Goal: Task Accomplishment & Management: Complete application form

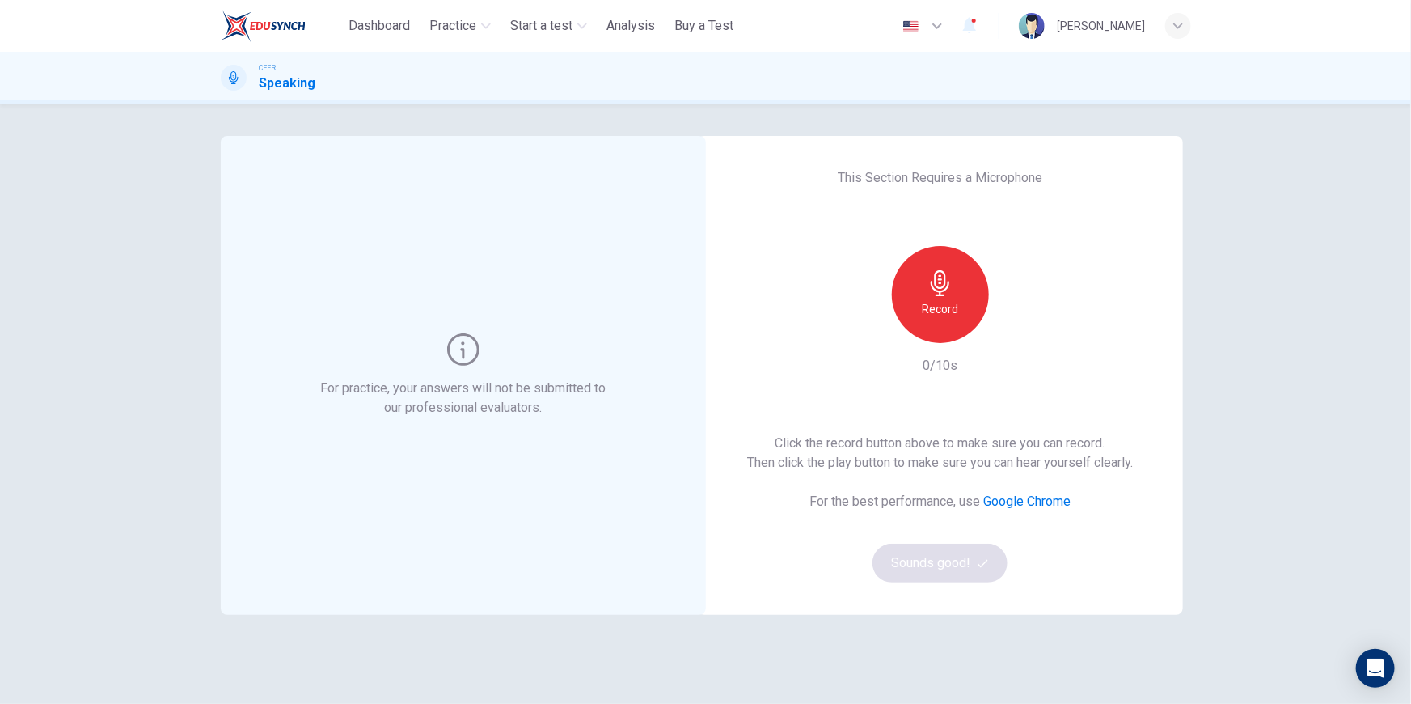
click at [937, 290] on icon "button" at bounding box center [941, 283] width 26 height 26
click at [1018, 334] on icon "button" at bounding box center [1015, 330] width 16 height 16
click at [995, 559] on button "Sounds good!" at bounding box center [941, 562] width 136 height 39
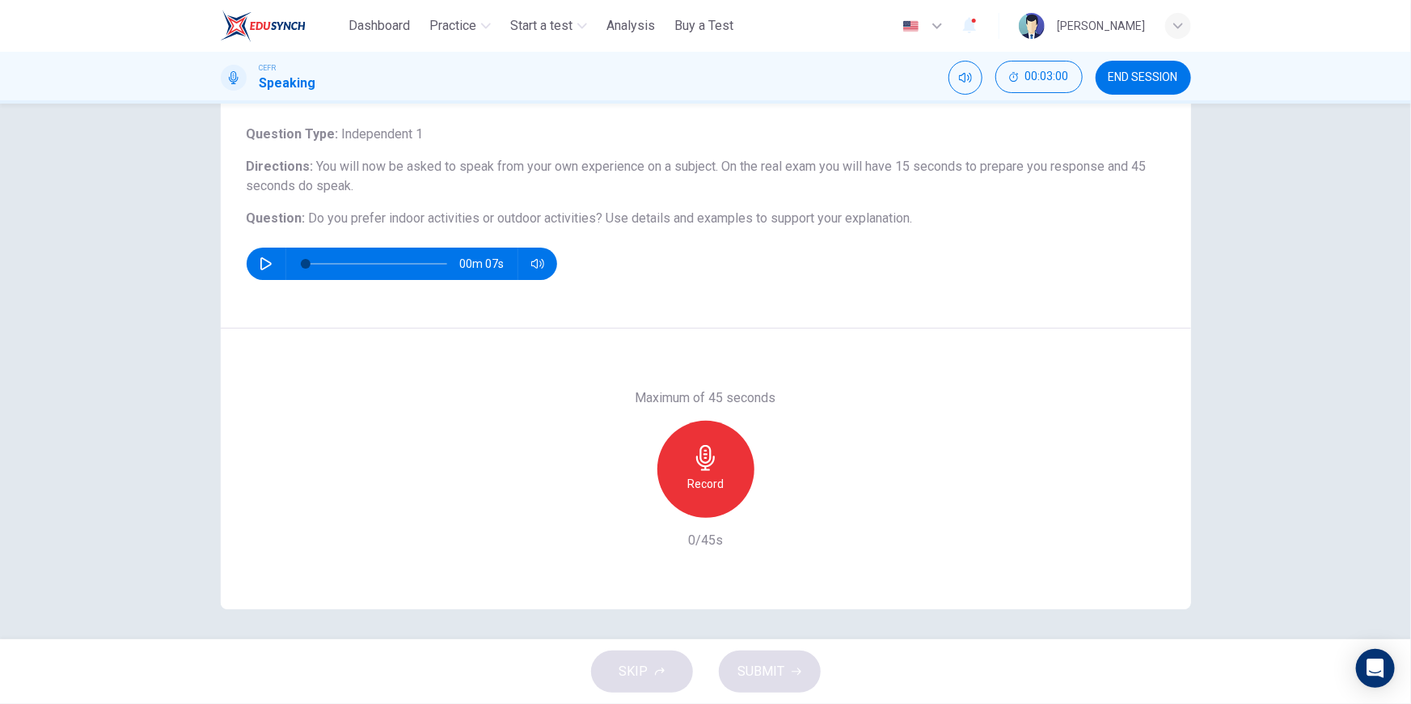
scroll to position [91, 0]
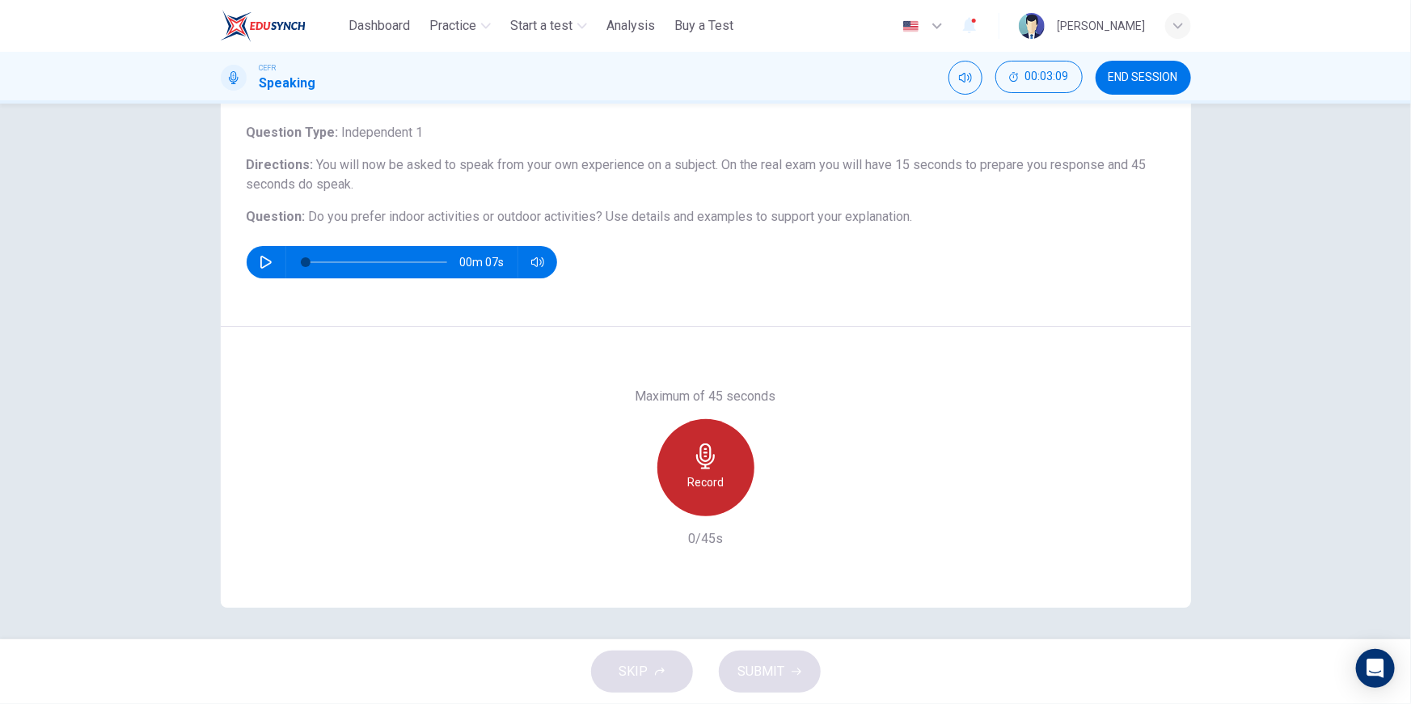
click at [702, 451] on icon "button" at bounding box center [705, 456] width 19 height 26
click at [700, 472] on h6 "Stop" at bounding box center [706, 481] width 24 height 19
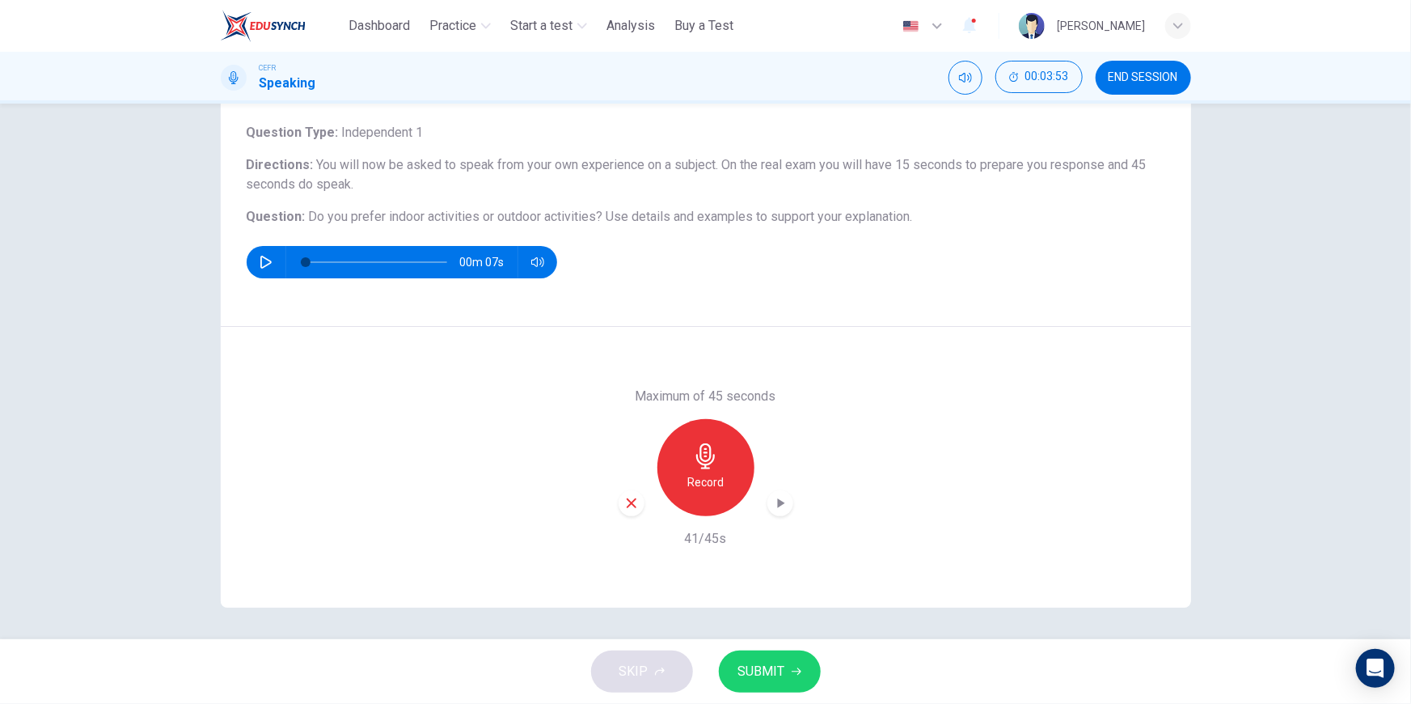
click at [781, 504] on icon "button" at bounding box center [780, 503] width 16 height 16
click at [628, 501] on icon "button" at bounding box center [631, 503] width 15 height 15
click at [708, 463] on icon "button" at bounding box center [706, 456] width 26 height 26
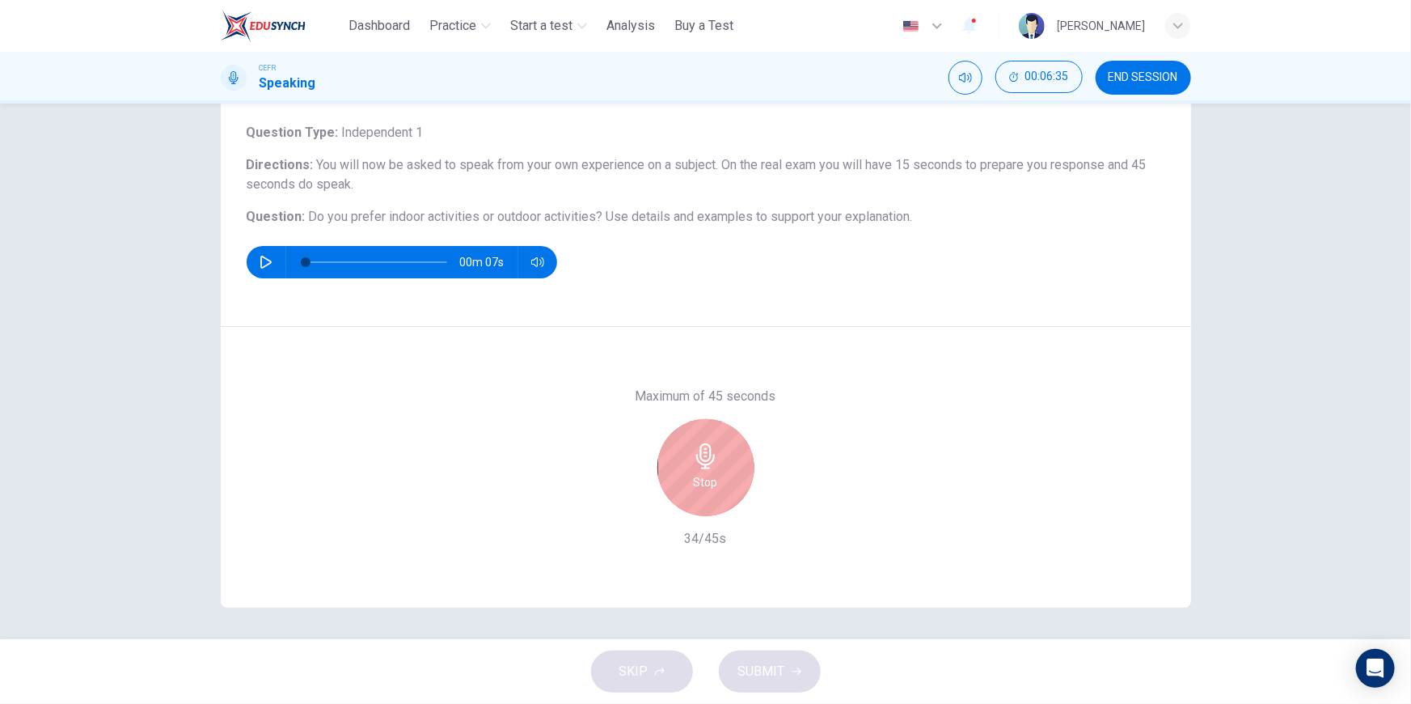
click at [709, 463] on icon "button" at bounding box center [706, 456] width 26 height 26
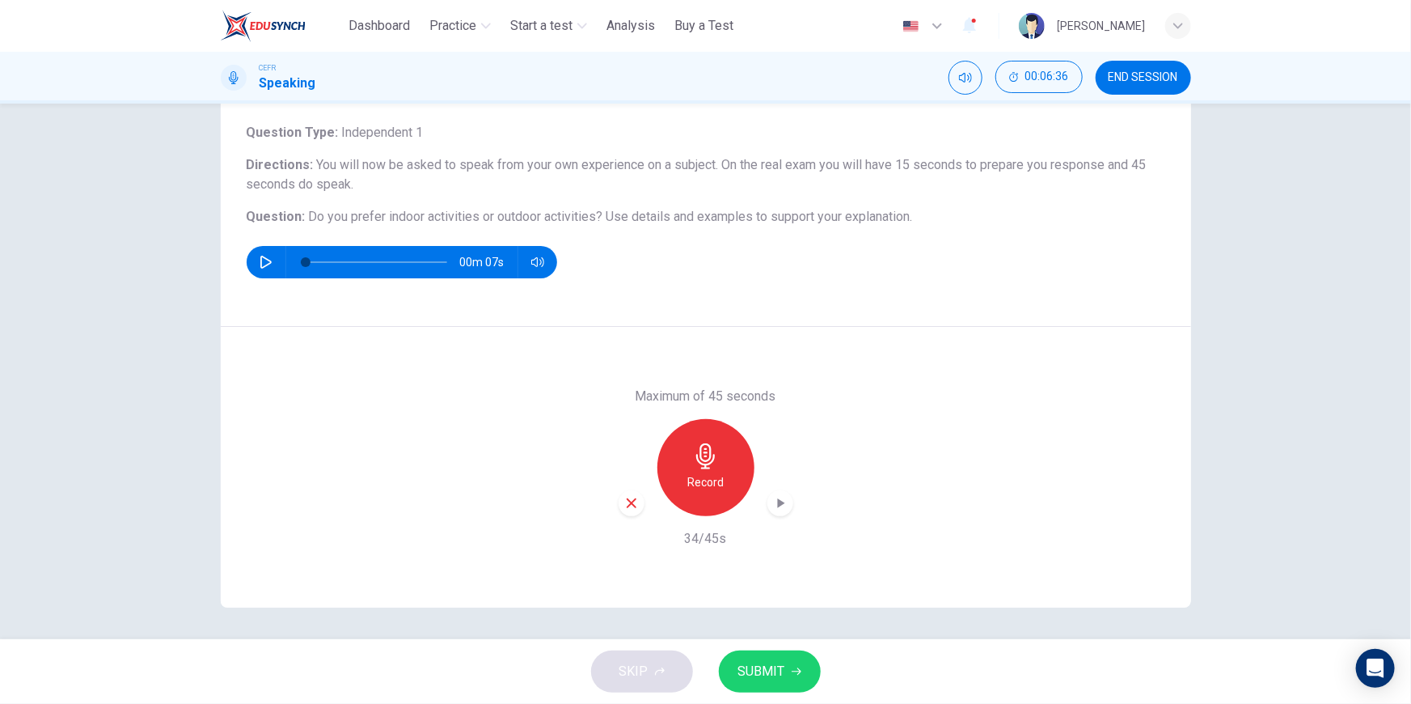
click at [775, 495] on icon "button" at bounding box center [780, 503] width 16 height 16
click at [628, 502] on icon "button" at bounding box center [632, 503] width 10 height 10
drag, startPoint x: 1289, startPoint y: 204, endPoint x: 1284, endPoint y: 168, distance: 36.0
click at [1289, 204] on div "Question 1 Question Type : Independent 1 Directions : You will now be asked to …" at bounding box center [705, 371] width 1411 height 535
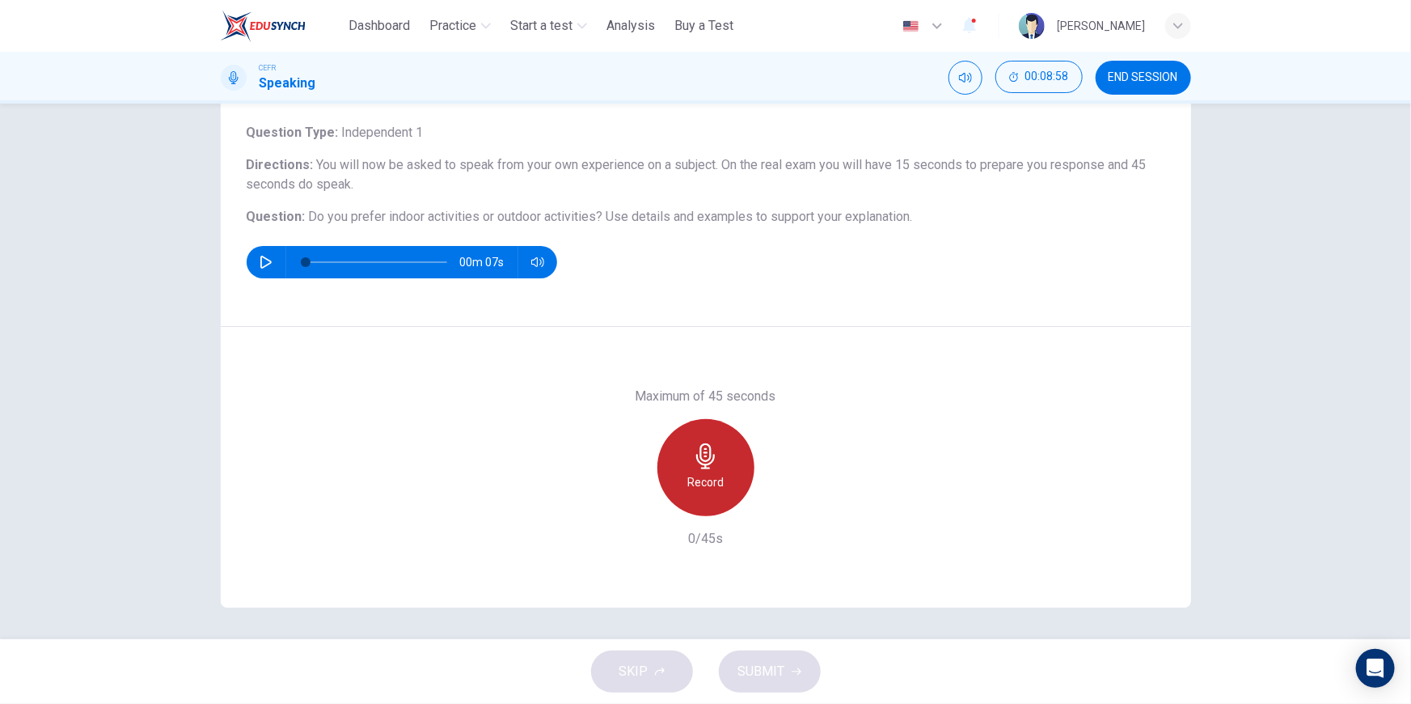
click at [700, 488] on h6 "Record" at bounding box center [705, 481] width 36 height 19
click at [704, 485] on h6 "Stop" at bounding box center [706, 481] width 24 height 19
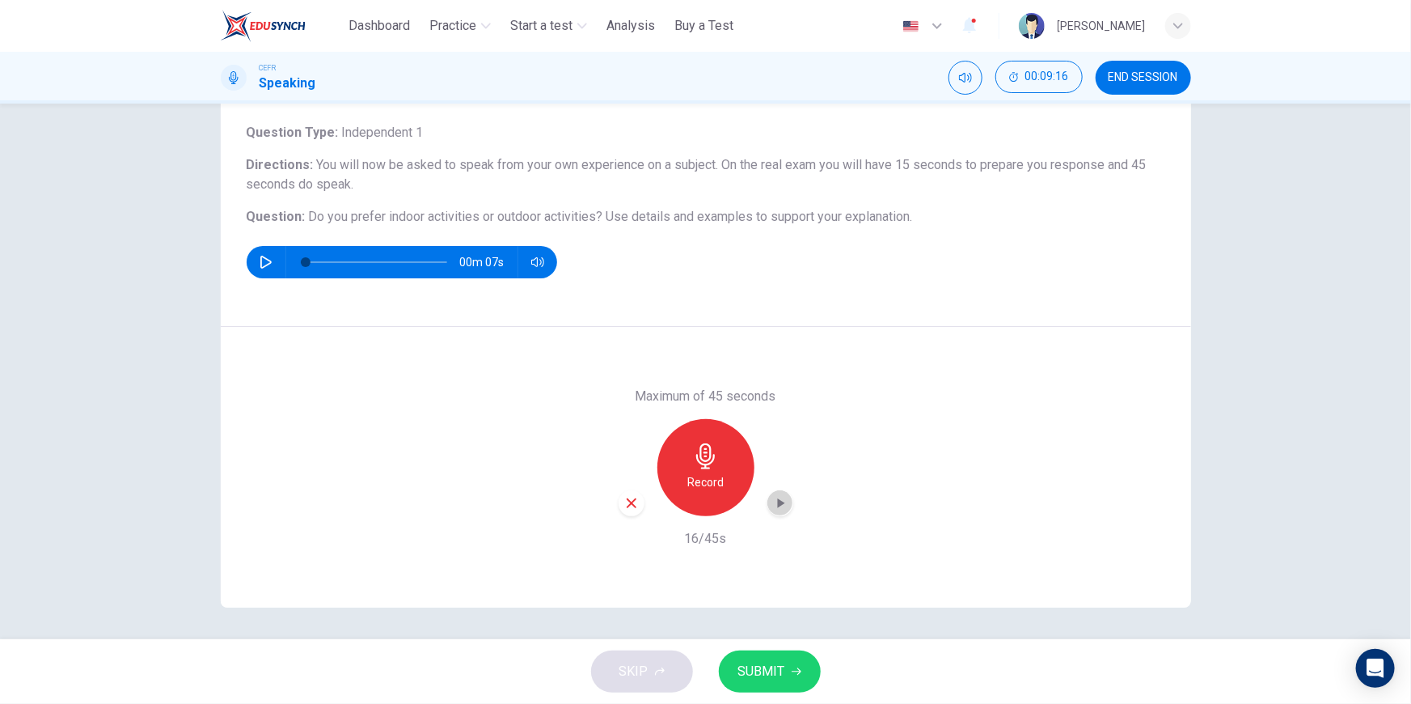
click at [772, 500] on icon "button" at bounding box center [780, 503] width 16 height 16
click at [624, 503] on icon "button" at bounding box center [631, 503] width 15 height 15
click at [713, 485] on h6 "Record" at bounding box center [705, 481] width 36 height 19
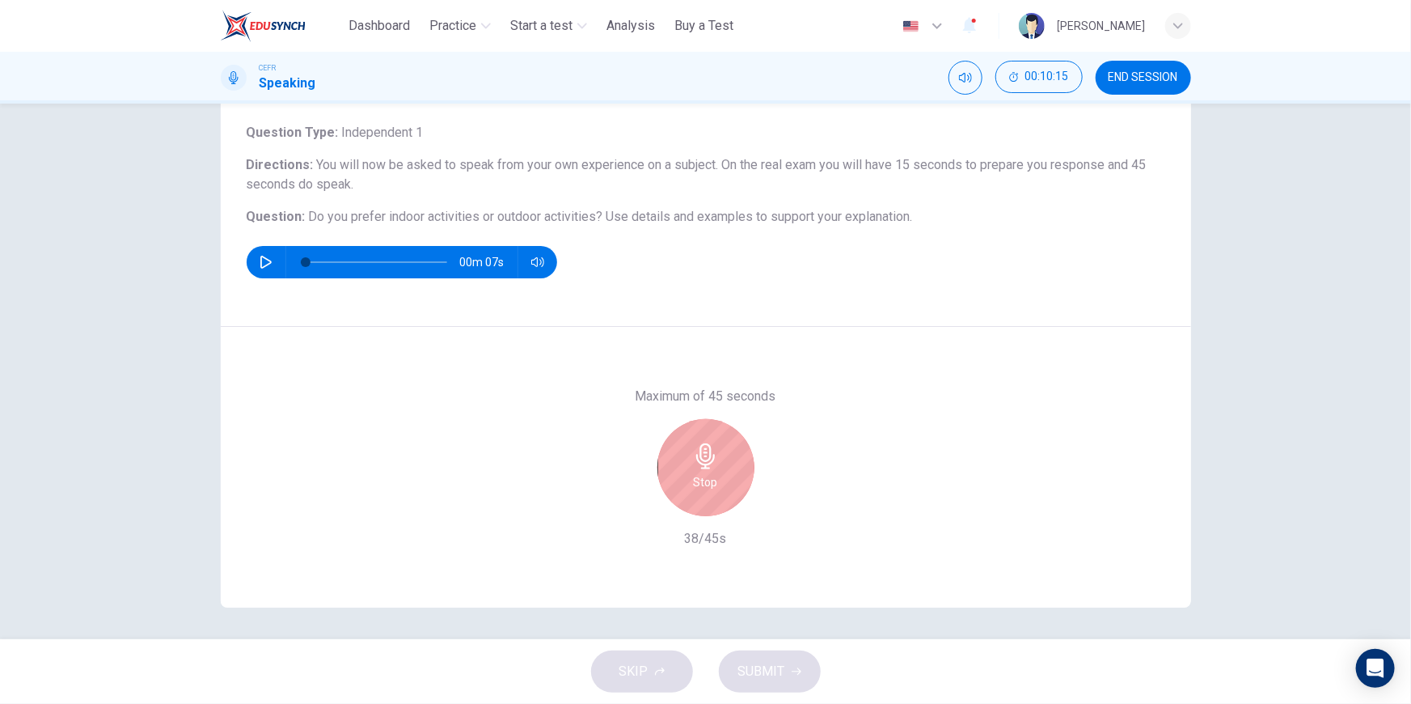
click at [713, 485] on div "Stop" at bounding box center [706, 467] width 97 height 97
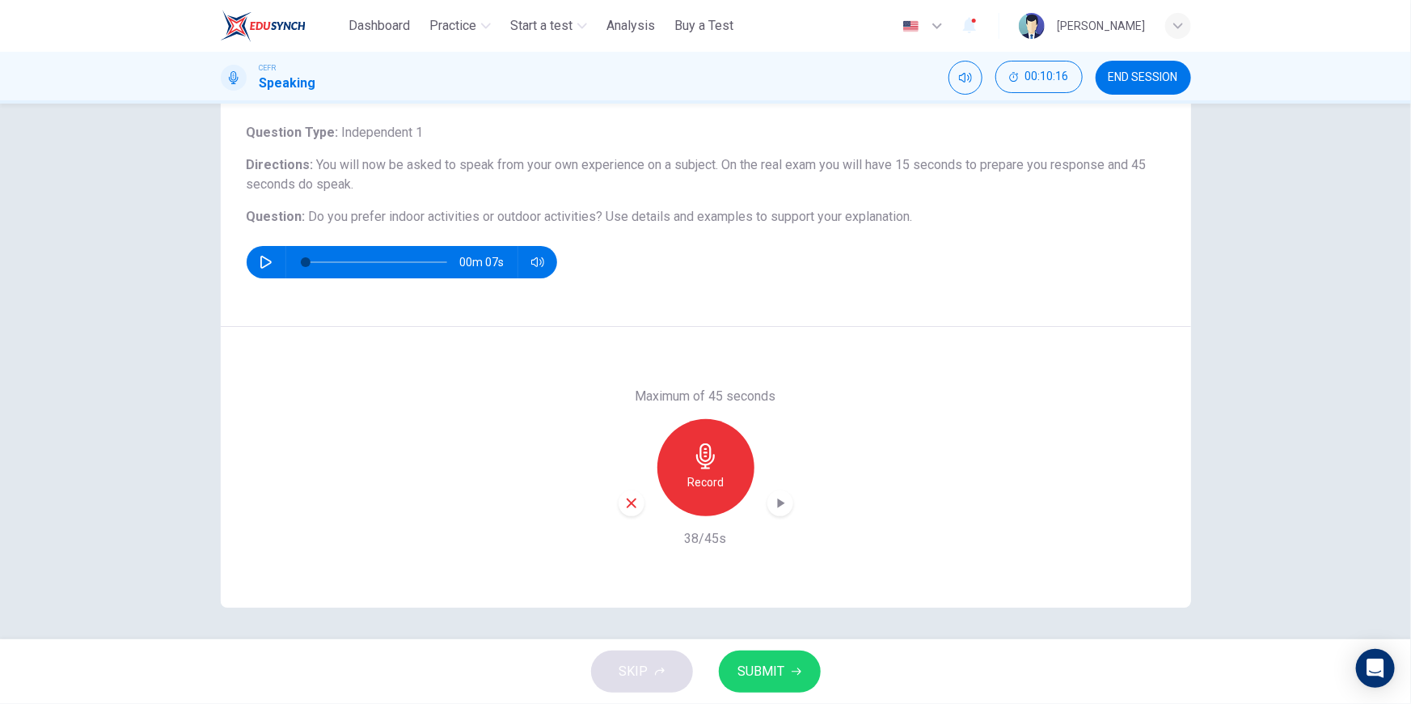
click at [785, 504] on div "button" at bounding box center [781, 503] width 26 height 26
click at [768, 671] on span "SUBMIT" at bounding box center [761, 671] width 47 height 23
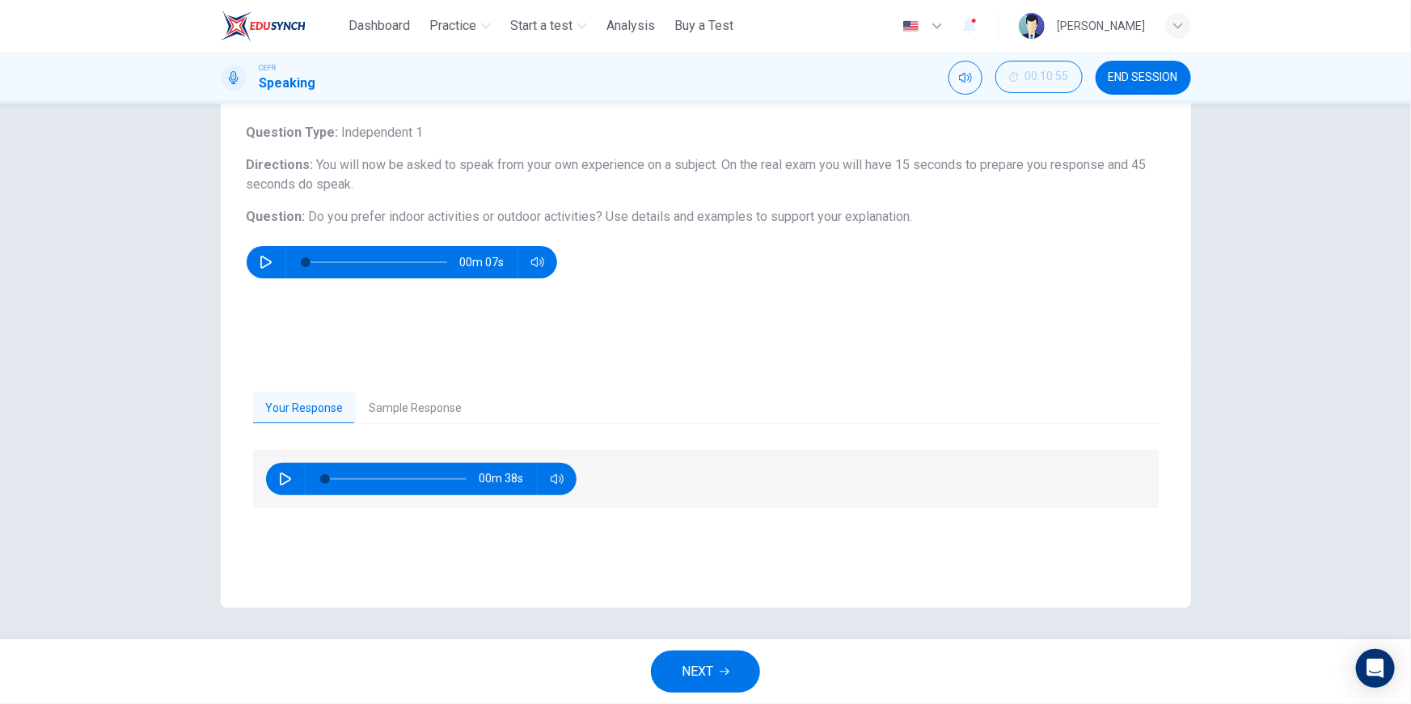
click at [393, 395] on button "Sample Response" at bounding box center [416, 408] width 119 height 34
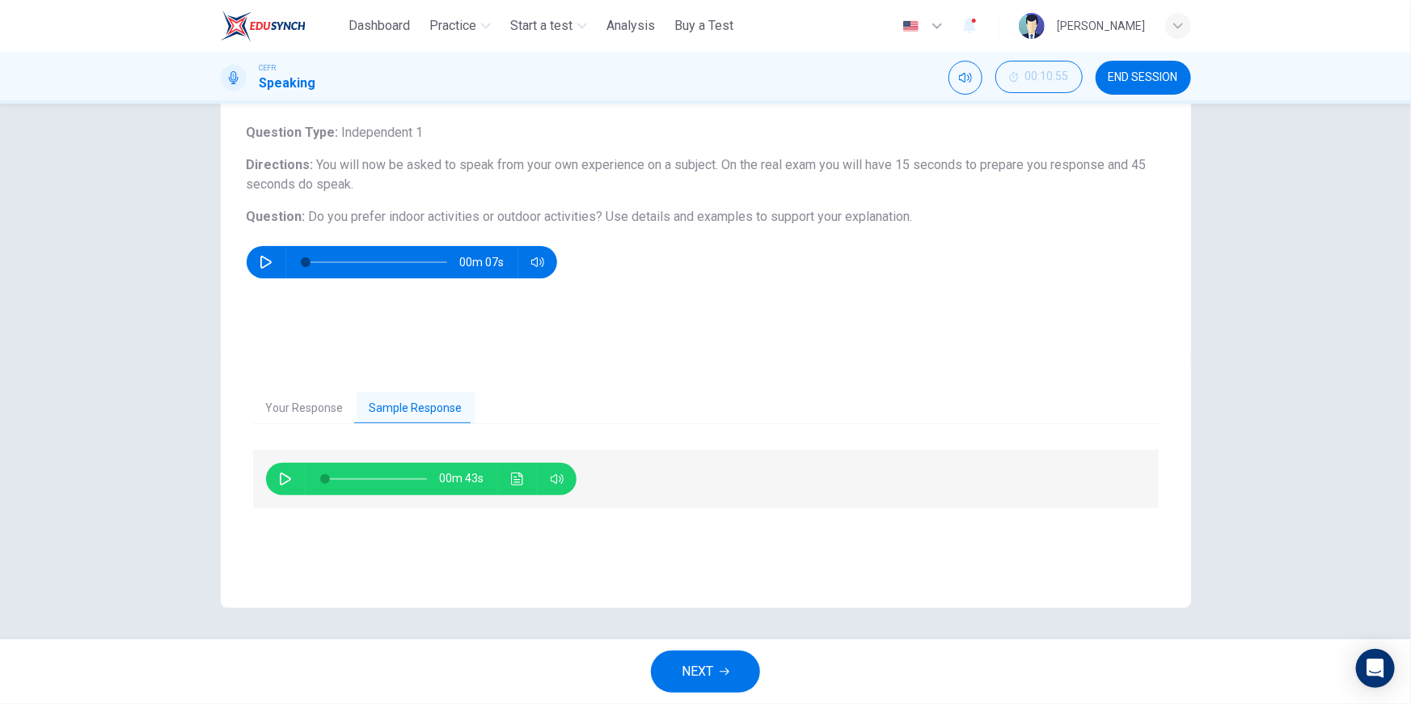
click at [284, 485] on icon "button" at bounding box center [285, 478] width 13 height 13
click at [511, 482] on icon "Click to see the audio transcription" at bounding box center [517, 478] width 12 height 13
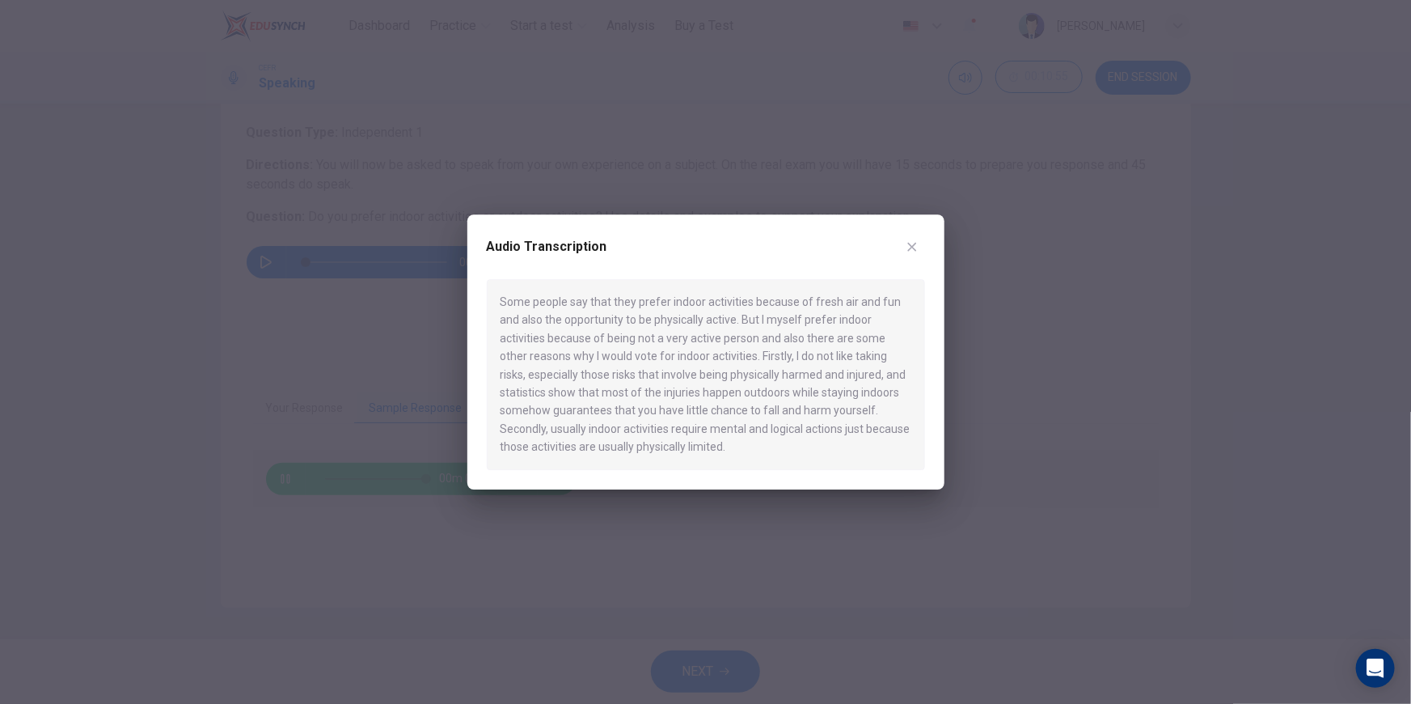
type input "*"
click at [920, 244] on button "button" at bounding box center [912, 247] width 26 height 26
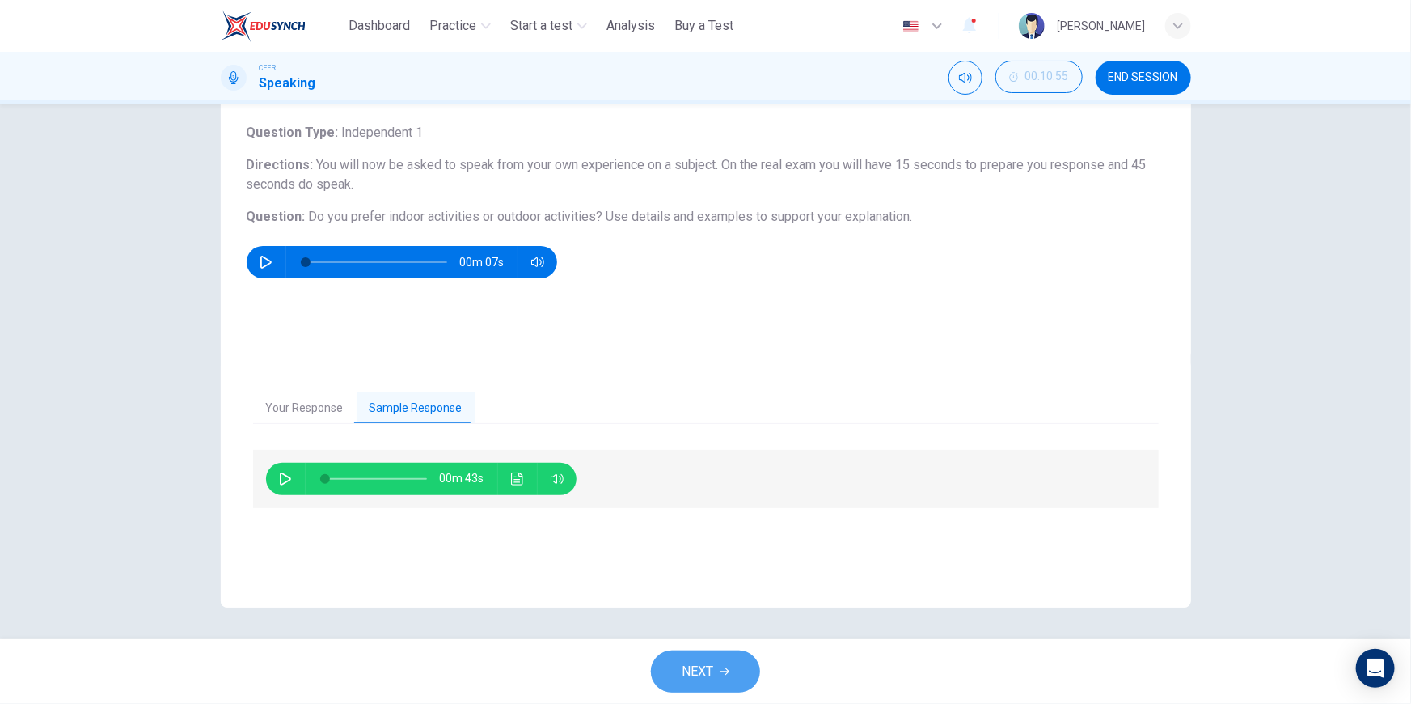
click at [714, 668] on button "NEXT" at bounding box center [705, 671] width 109 height 42
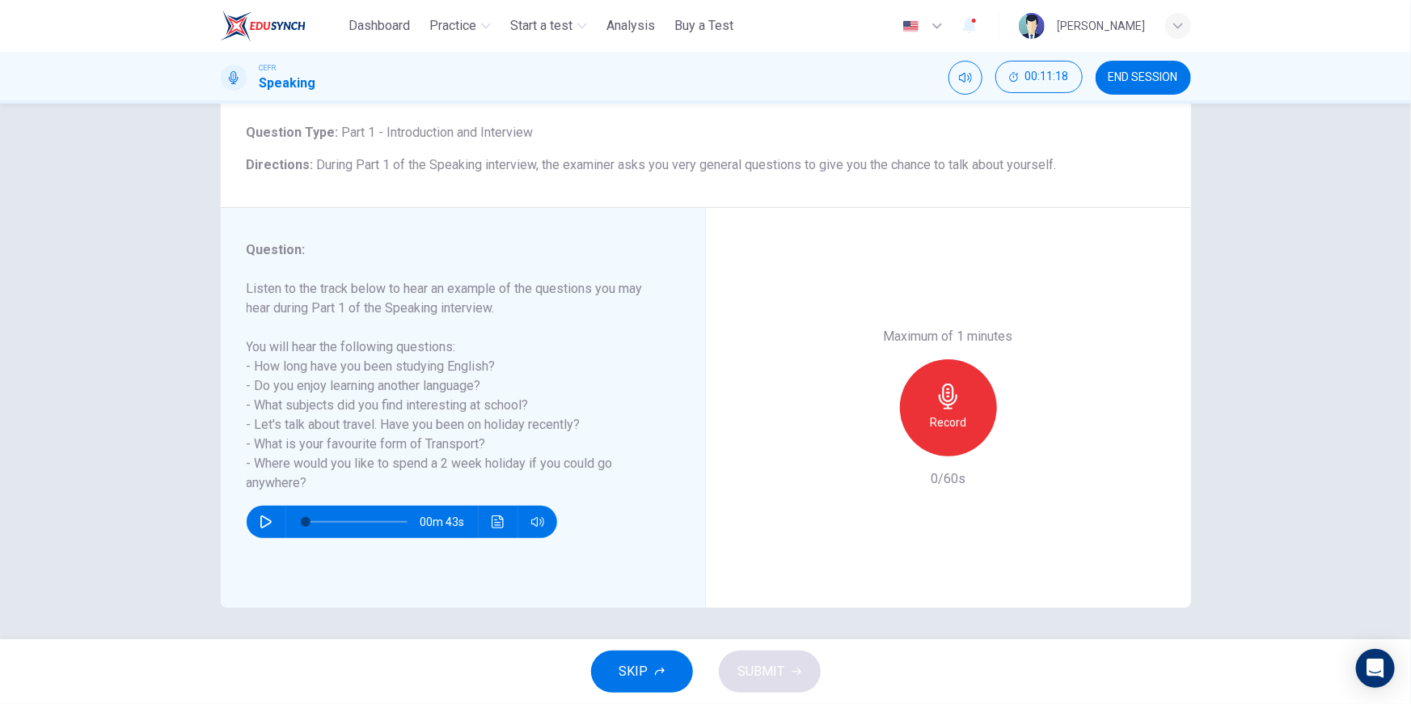
click at [268, 518] on icon "button" at bounding box center [266, 521] width 13 height 13
click at [256, 506] on button "button" at bounding box center [266, 521] width 26 height 32
type input "*"
click at [955, 406] on icon "button" at bounding box center [949, 396] width 26 height 26
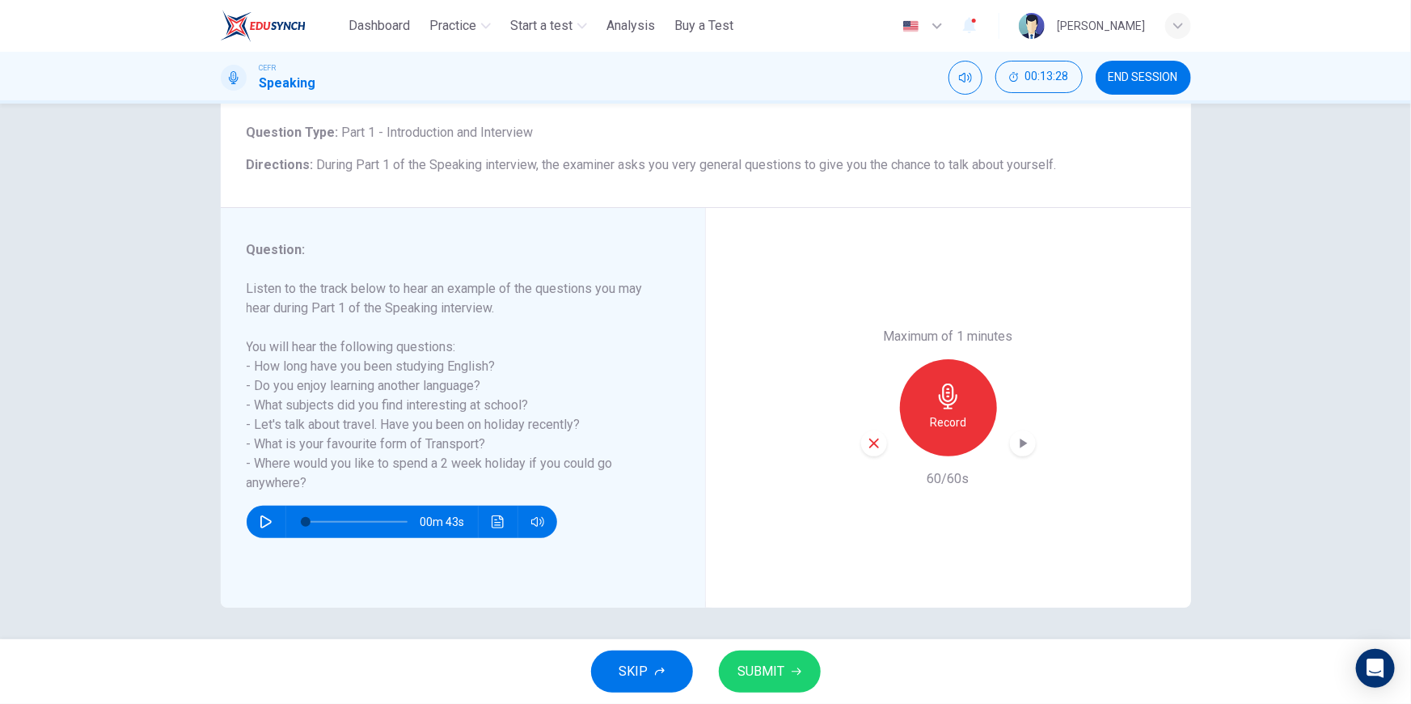
click at [1021, 454] on div "button" at bounding box center [1023, 443] width 26 height 26
click at [873, 447] on icon "button" at bounding box center [874, 443] width 15 height 15
click at [953, 412] on h6 "Record" at bounding box center [948, 421] width 36 height 19
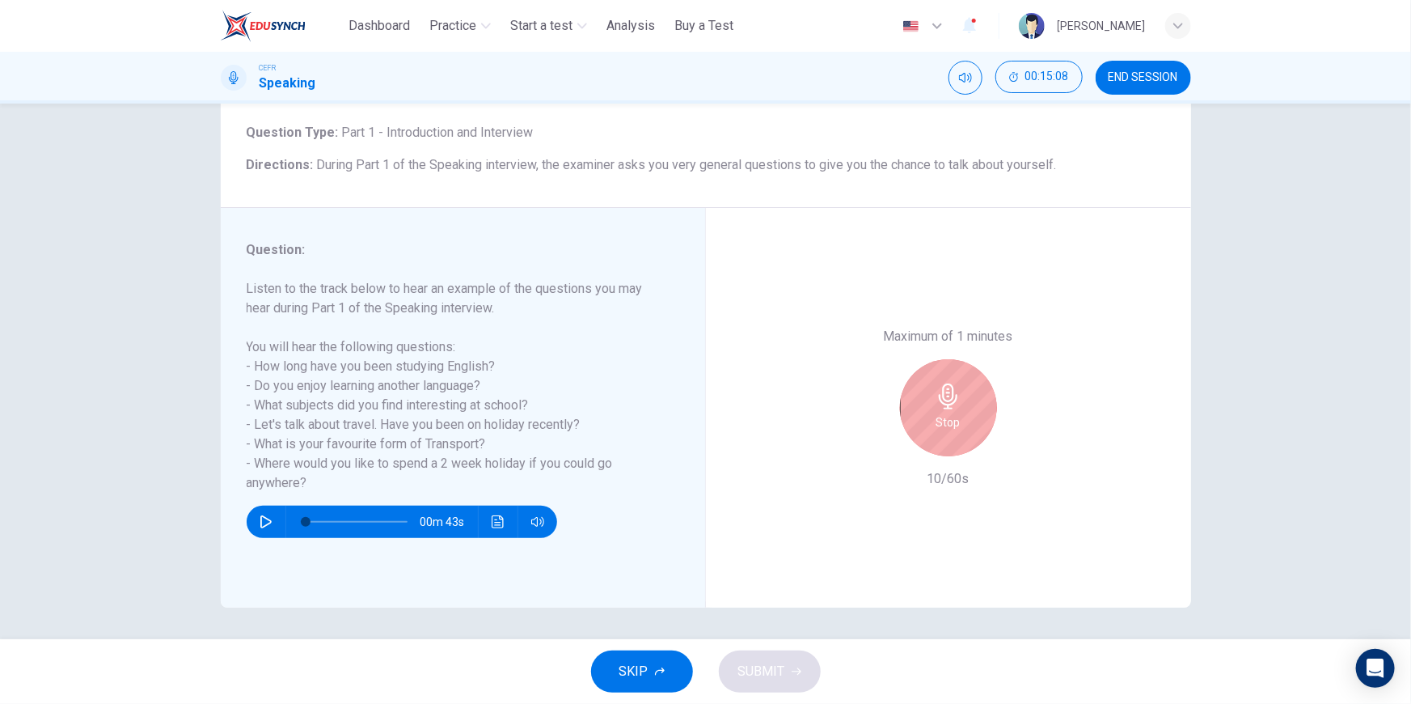
click at [953, 412] on h6 "Stop" at bounding box center [949, 421] width 24 height 19
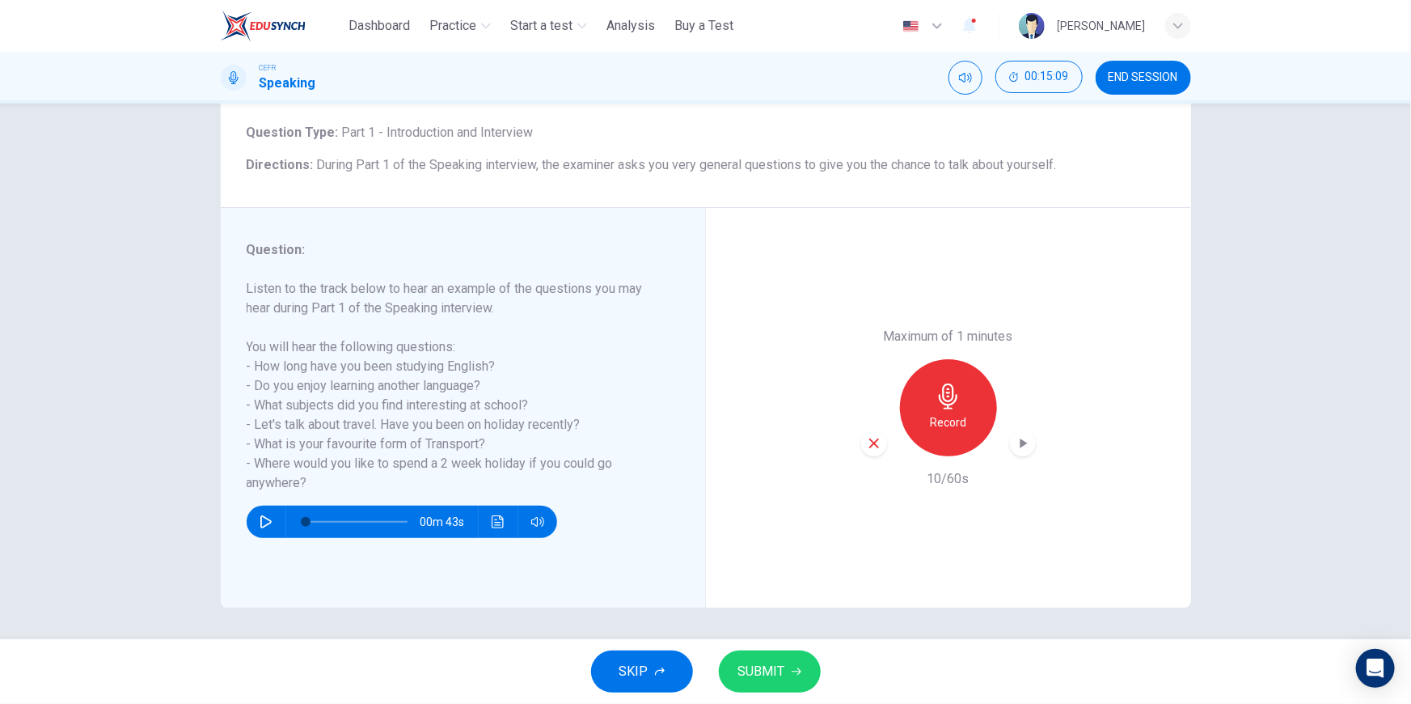
click at [861, 448] on div "button" at bounding box center [874, 443] width 26 height 26
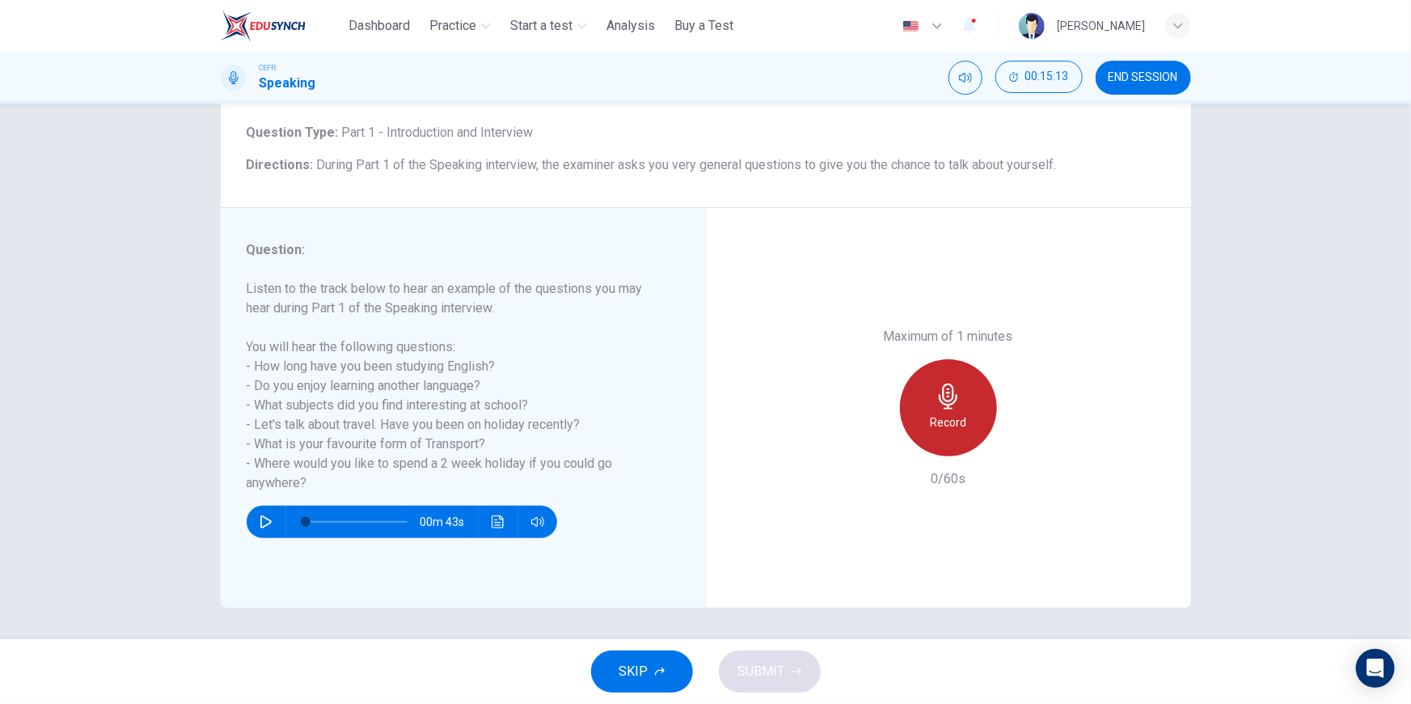
click at [961, 412] on h6 "Record" at bounding box center [948, 421] width 36 height 19
click at [961, 412] on div "Stop" at bounding box center [948, 407] width 97 height 97
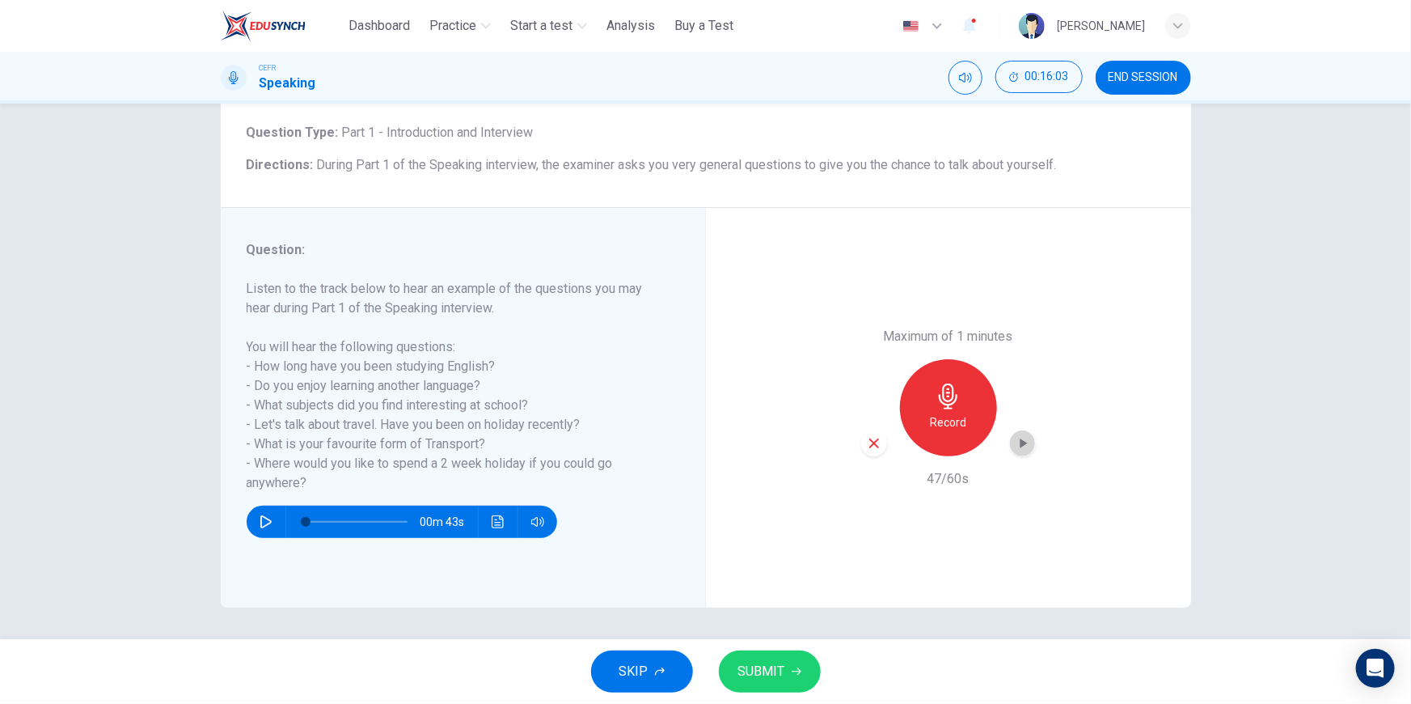
click at [1027, 443] on icon "button" at bounding box center [1023, 443] width 16 height 16
click at [1021, 443] on icon "button" at bounding box center [1022, 444] width 11 height 12
click at [1298, 526] on div "Question 2 Question Type : Part 1 - Introduction and Interview Directions : Dur…" at bounding box center [705, 371] width 1411 height 535
click at [795, 681] on button "SUBMIT" at bounding box center [770, 671] width 102 height 42
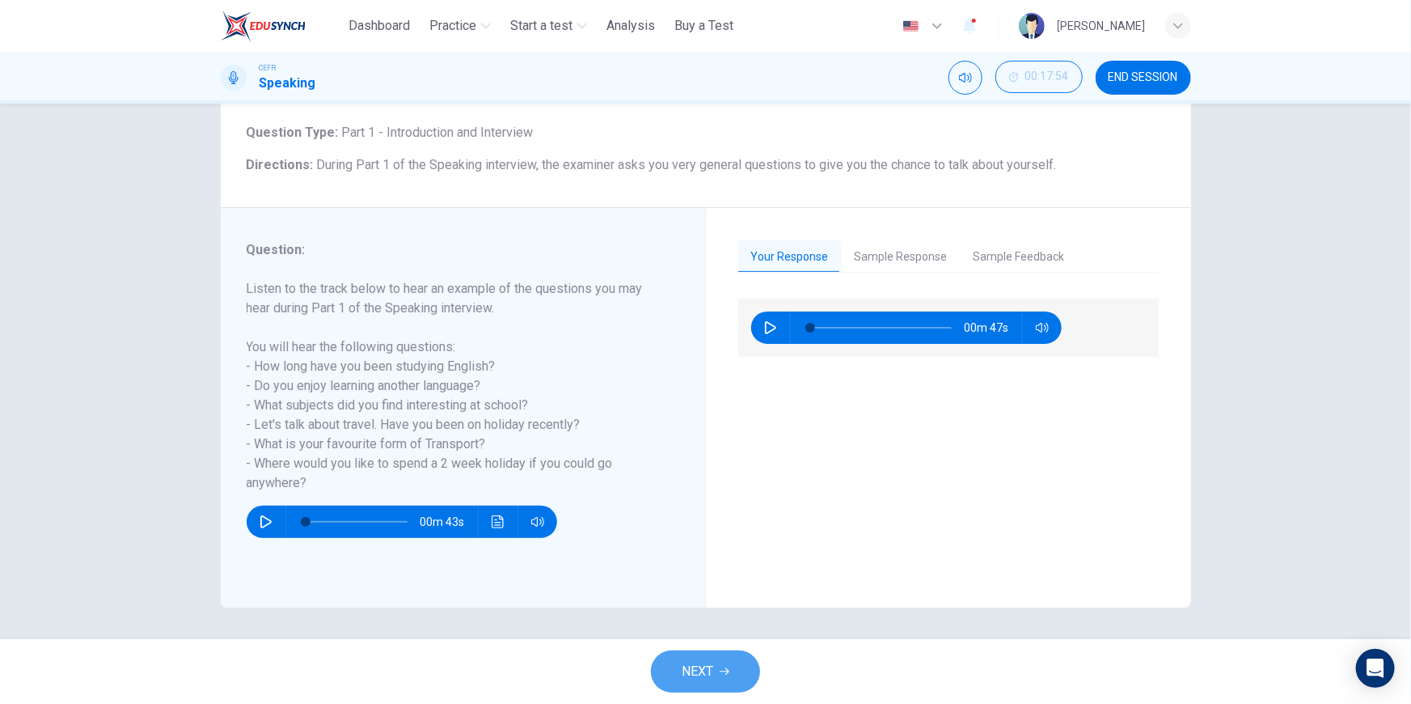
click at [720, 660] on button "NEXT" at bounding box center [705, 671] width 109 height 42
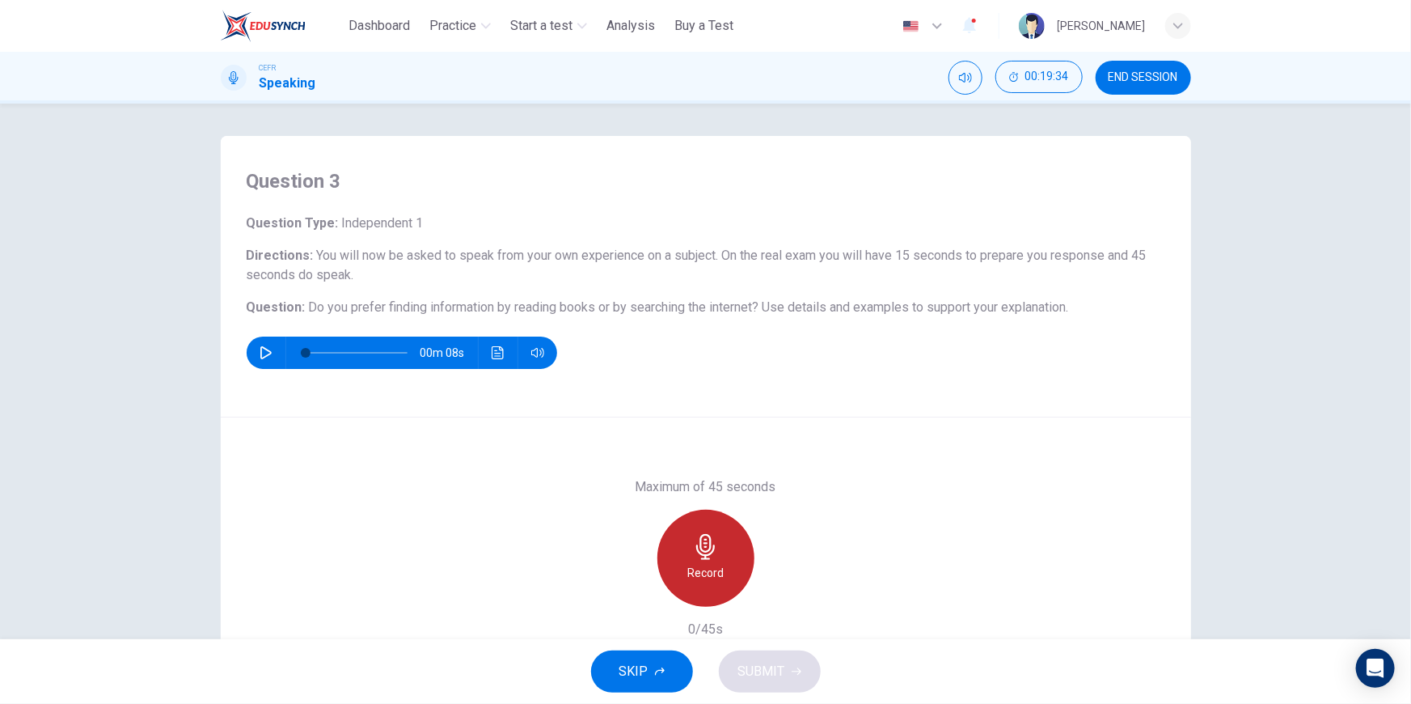
click at [695, 574] on h6 "Record" at bounding box center [705, 572] width 36 height 19
click at [705, 566] on h6 "Stop" at bounding box center [706, 572] width 24 height 19
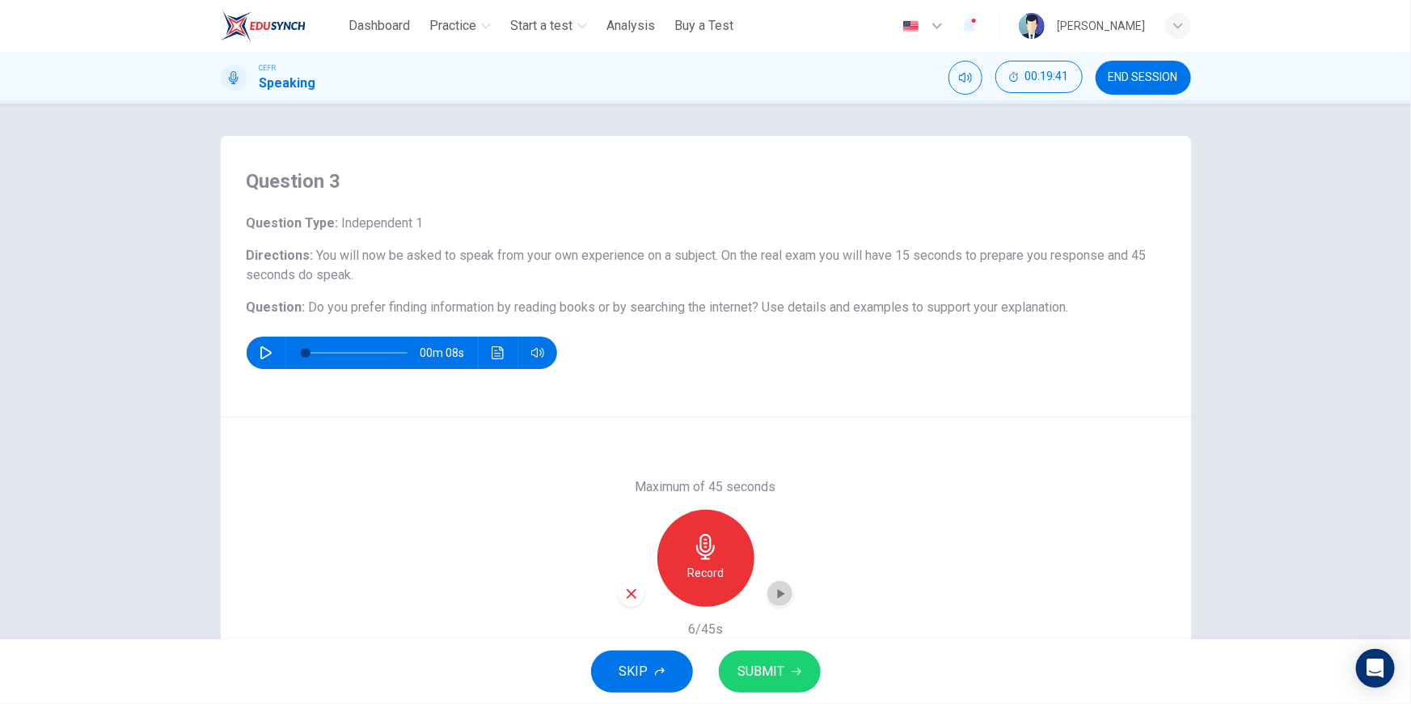
click at [780, 602] on div "button" at bounding box center [781, 594] width 26 height 26
click at [624, 594] on icon "button" at bounding box center [631, 593] width 15 height 15
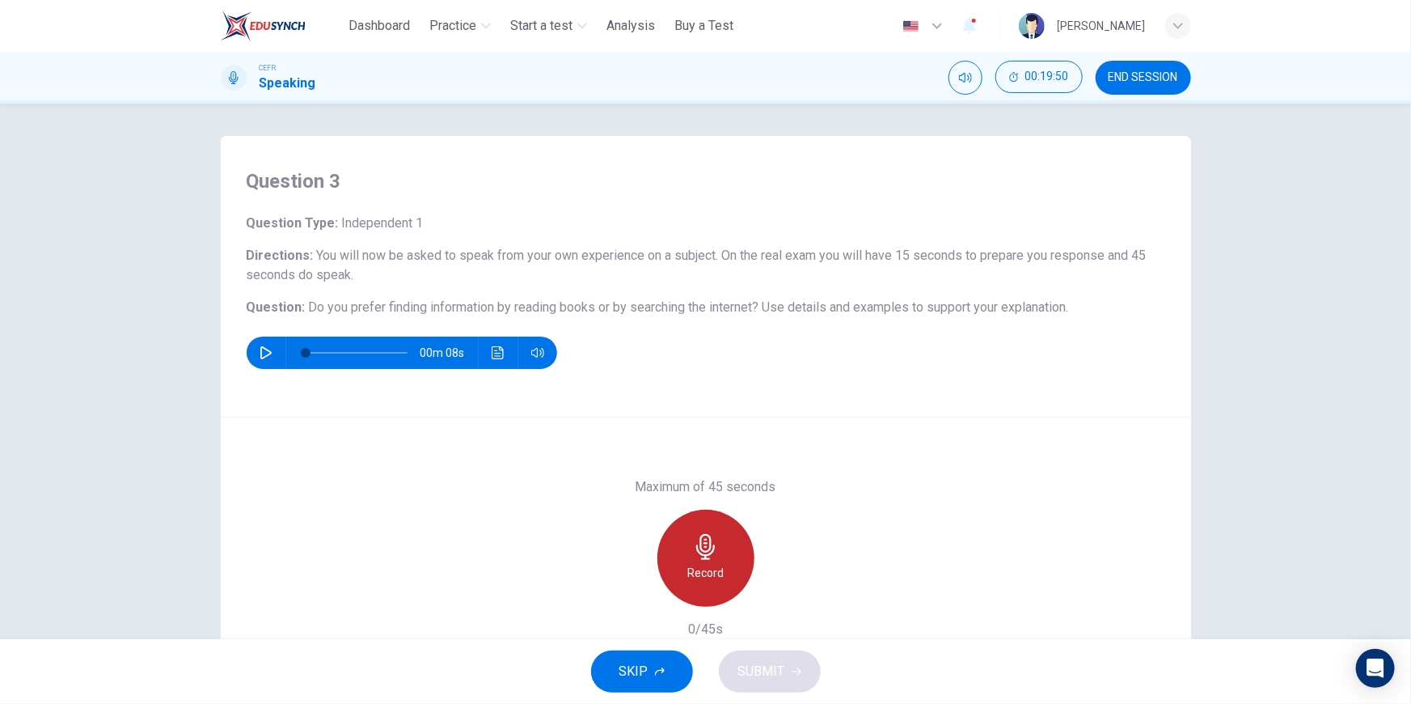
click at [711, 553] on icon "button" at bounding box center [706, 547] width 26 height 26
click at [699, 550] on icon "button" at bounding box center [705, 547] width 19 height 26
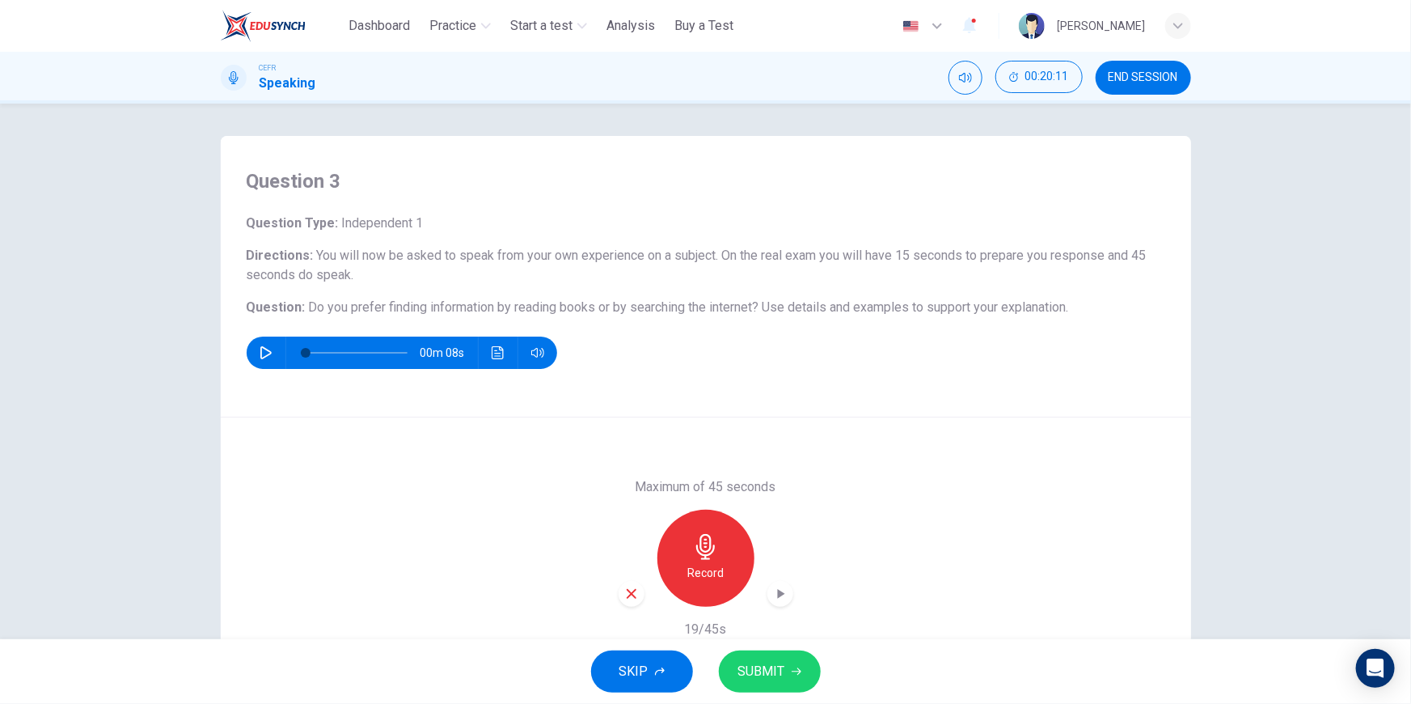
click at [635, 588] on div "button" at bounding box center [632, 594] width 26 height 26
click at [730, 550] on div "Record" at bounding box center [706, 558] width 97 height 97
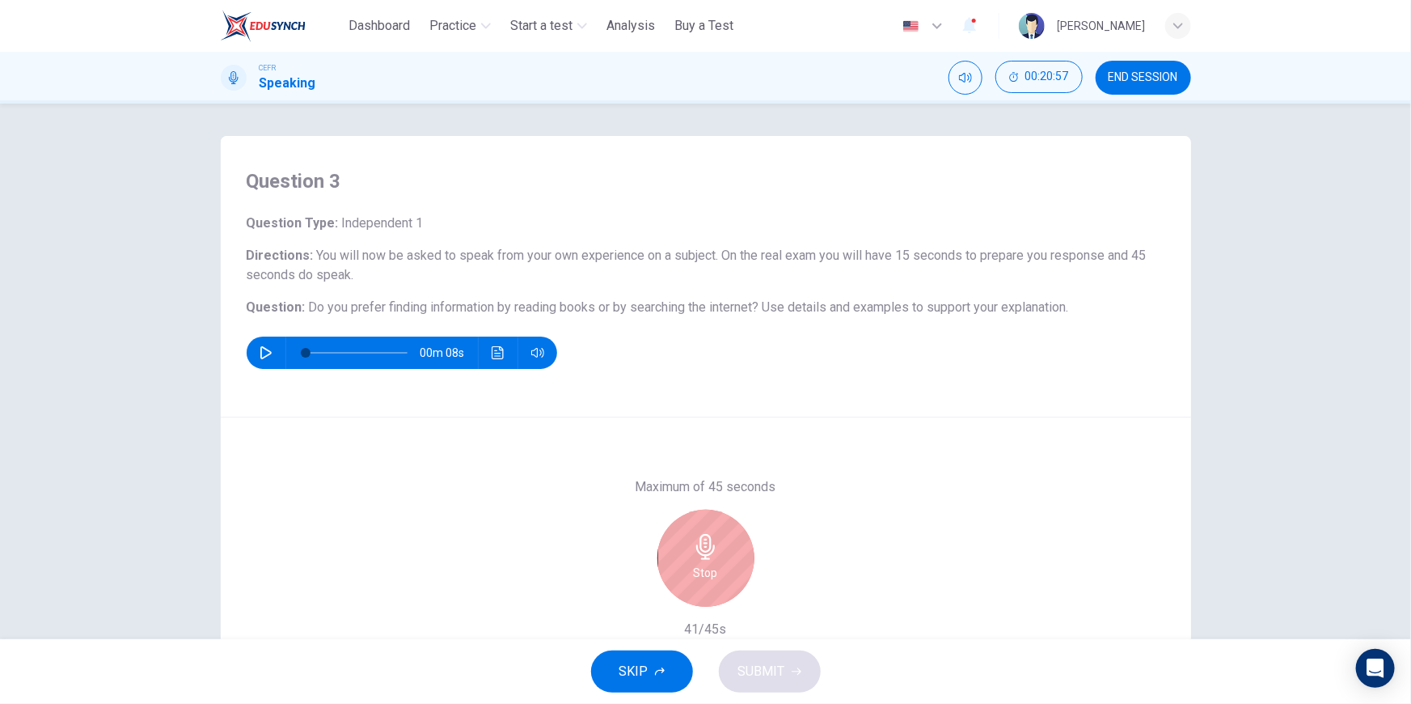
click at [730, 550] on div "Stop" at bounding box center [706, 558] width 97 height 97
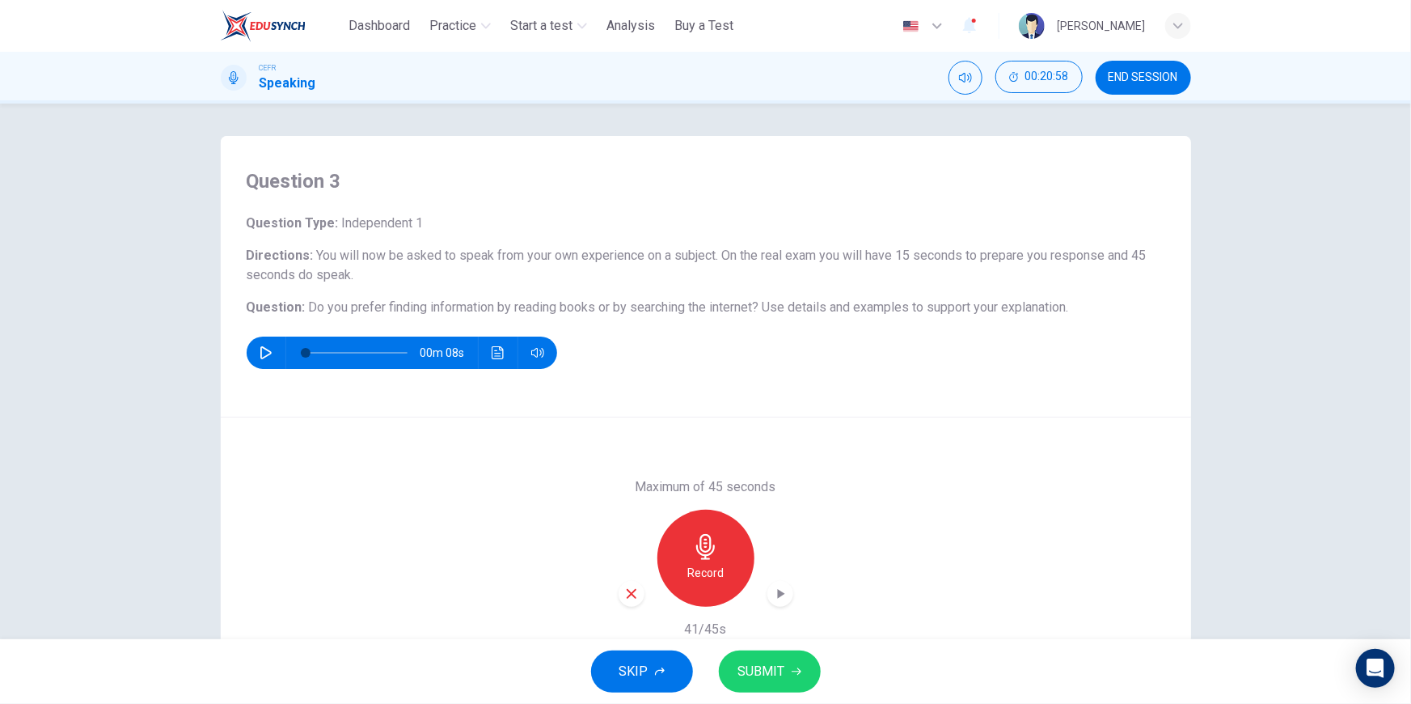
click at [789, 599] on div "Maximum of 45 seconds Record 41/45s" at bounding box center [706, 557] width 971 height 281
click at [778, 591] on icon "button" at bounding box center [780, 594] width 7 height 10
click at [755, 675] on span "SUBMIT" at bounding box center [761, 671] width 47 height 23
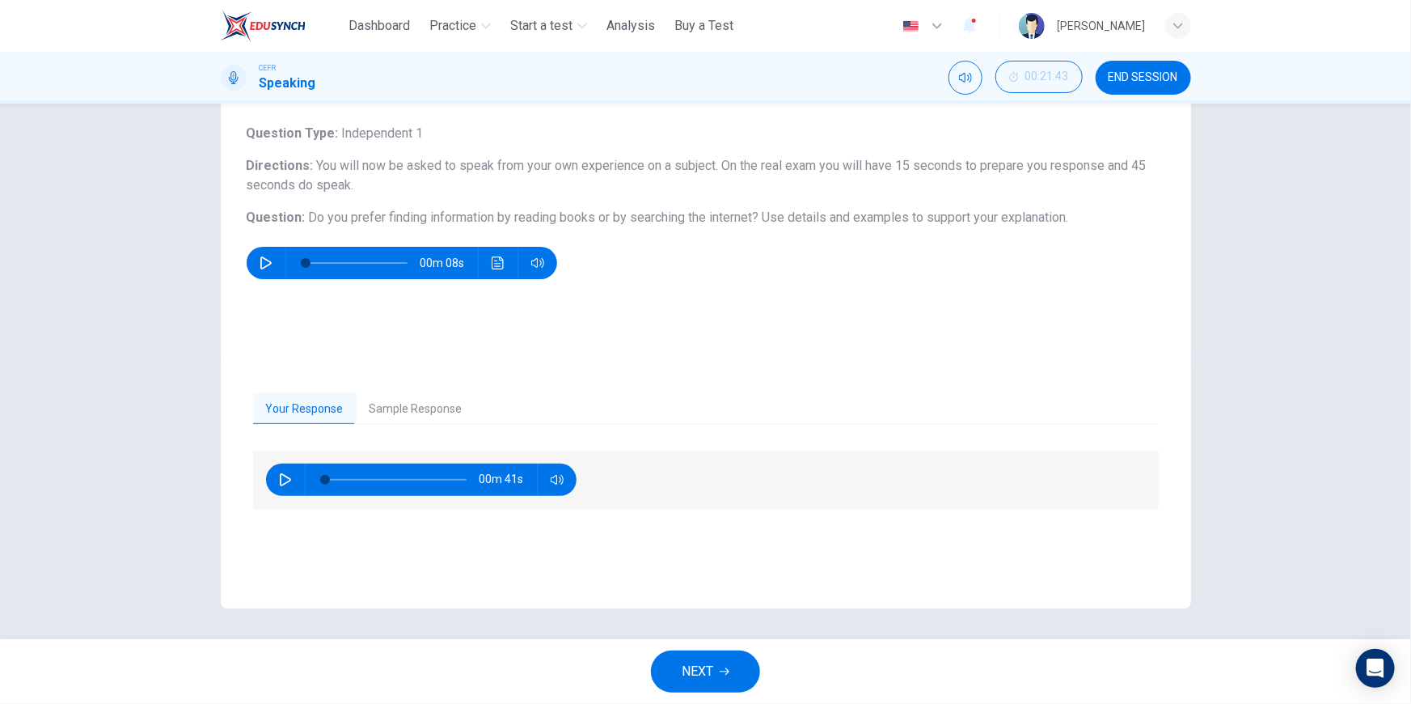
scroll to position [91, 0]
click at [735, 664] on button "NEXT" at bounding box center [705, 671] width 109 height 42
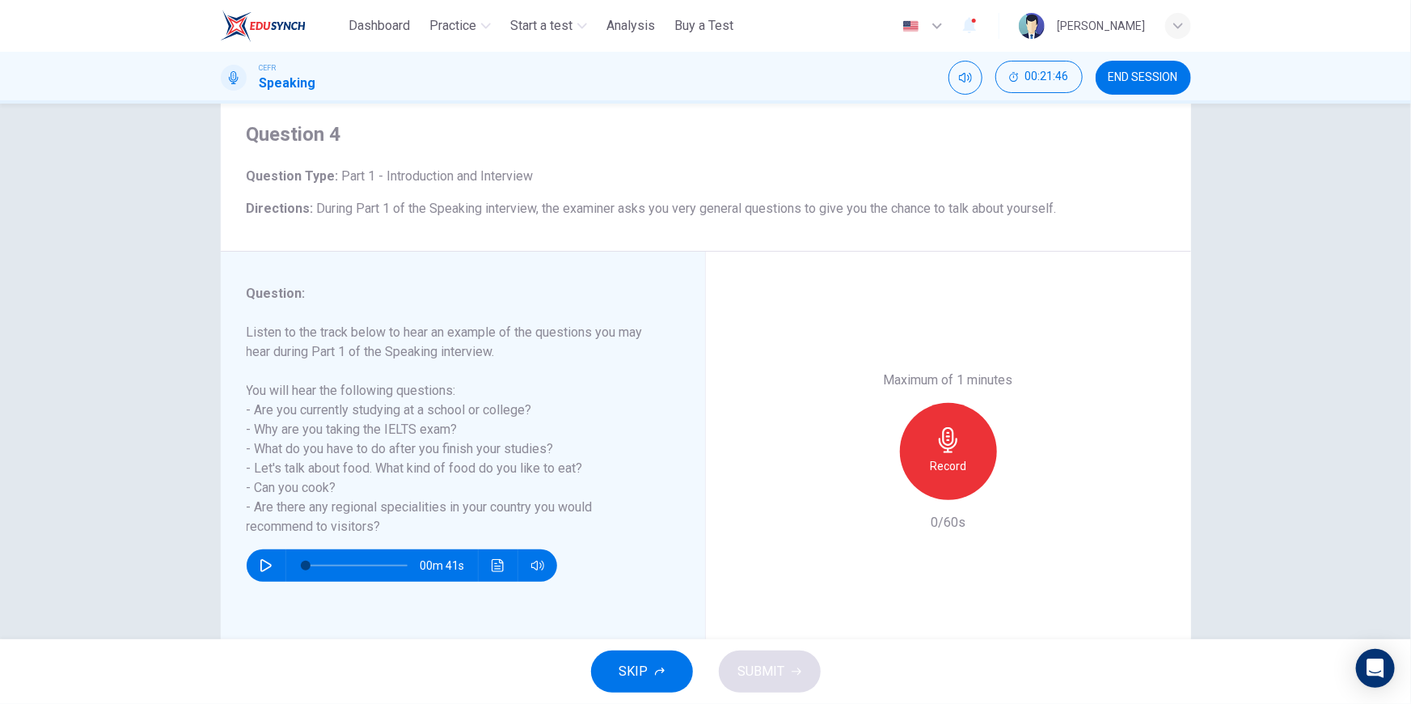
scroll to position [73, 0]
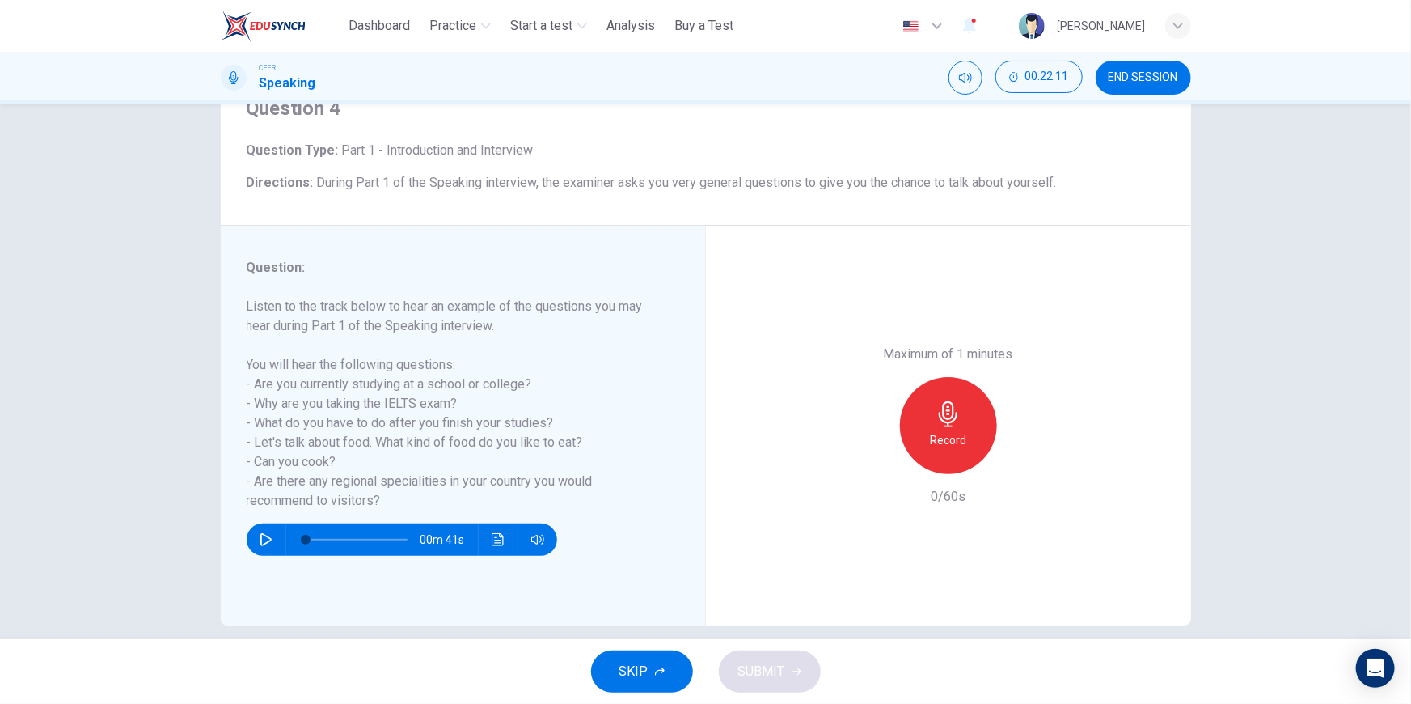
click at [1224, 381] on div "Question 4 Question Type : Part 1 - Introduction and Interview Directions : Dur…" at bounding box center [705, 371] width 1411 height 535
click at [268, 548] on button "button" at bounding box center [266, 539] width 26 height 32
type input "*"
click at [951, 414] on icon "button" at bounding box center [949, 414] width 26 height 26
click at [949, 404] on icon "button" at bounding box center [948, 414] width 19 height 26
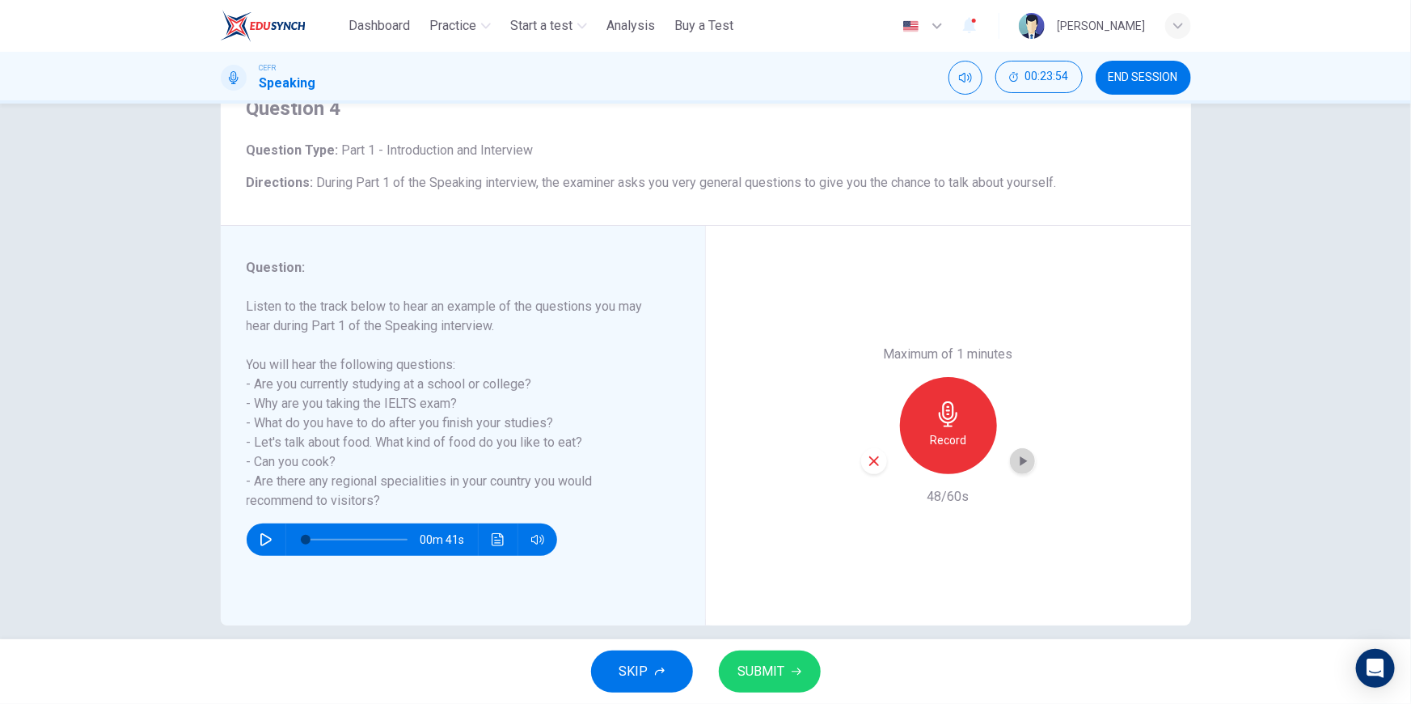
click at [1028, 463] on div "button" at bounding box center [1023, 461] width 26 height 26
click at [499, 535] on icon "Click to see the audio transcription" at bounding box center [498, 539] width 12 height 13
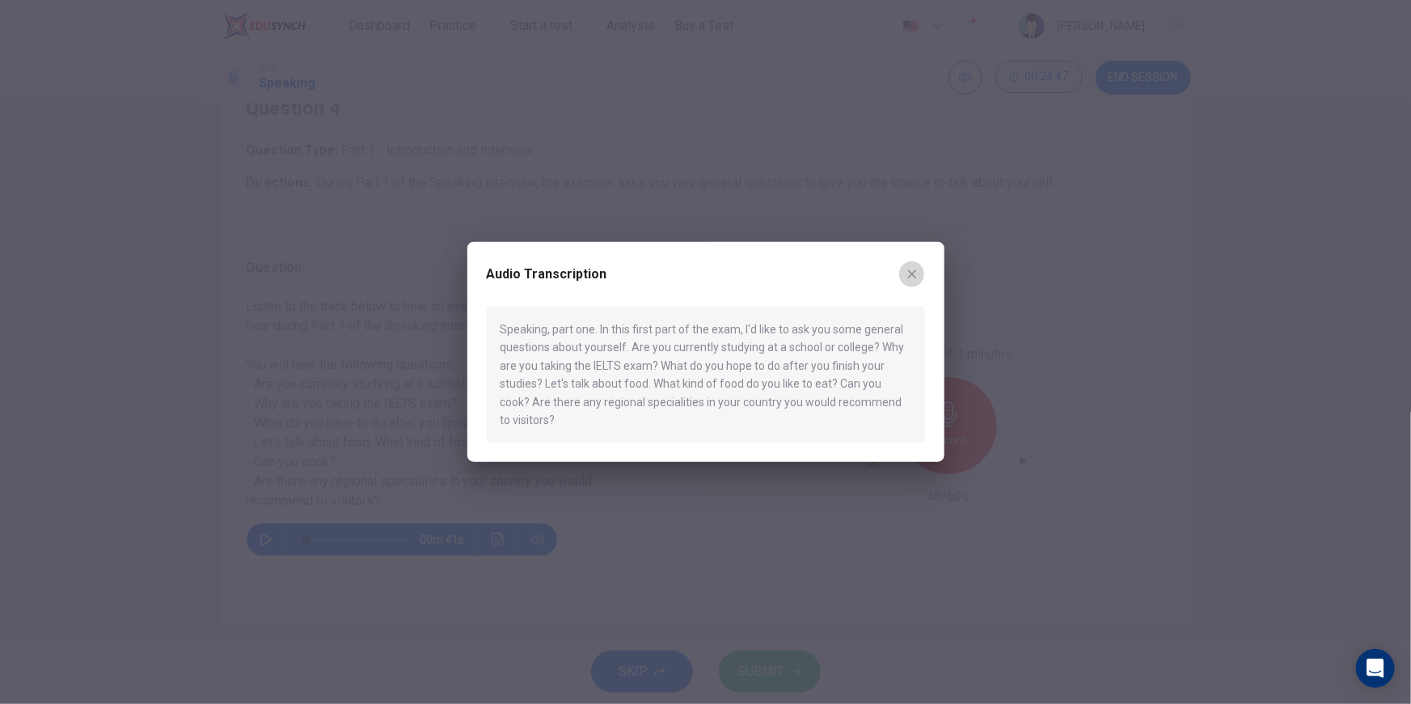
click at [914, 265] on button "button" at bounding box center [912, 274] width 26 height 26
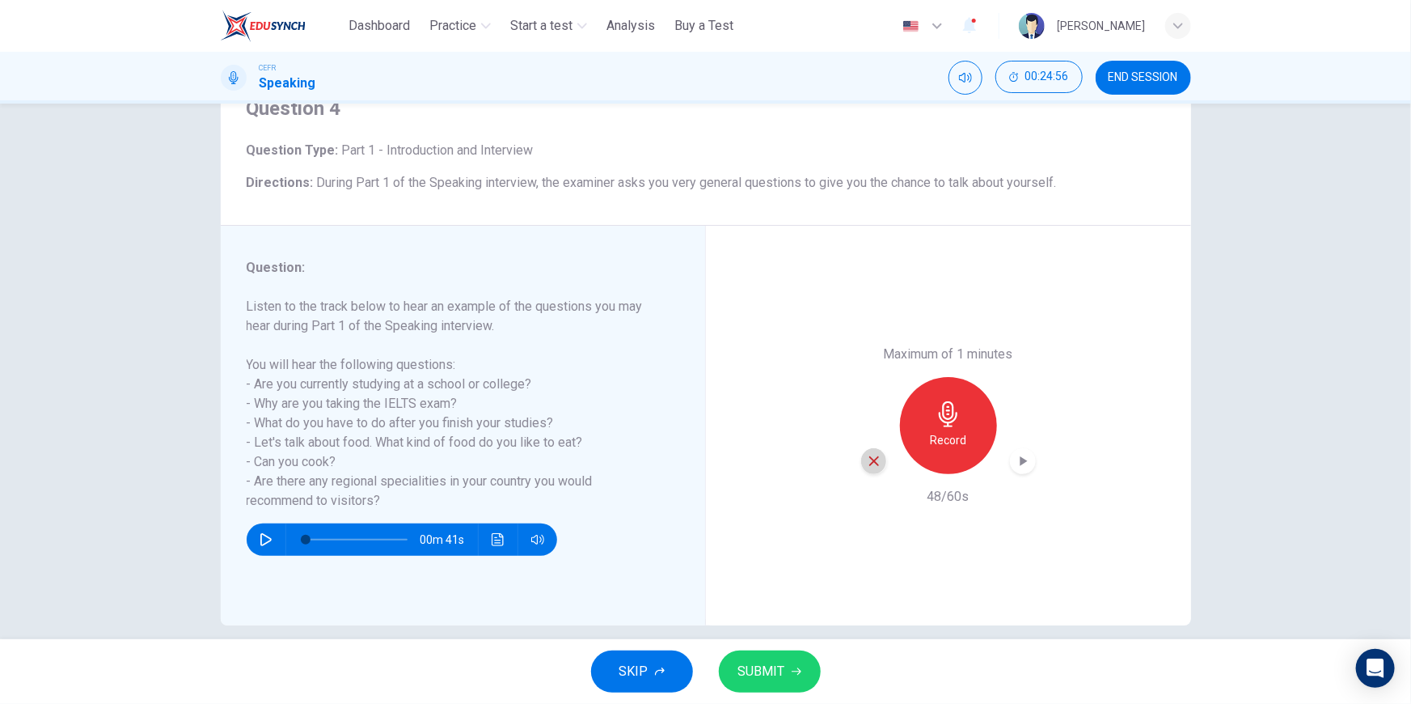
click at [870, 457] on icon "button" at bounding box center [874, 461] width 15 height 15
click at [962, 417] on div "Record" at bounding box center [948, 425] width 97 height 97
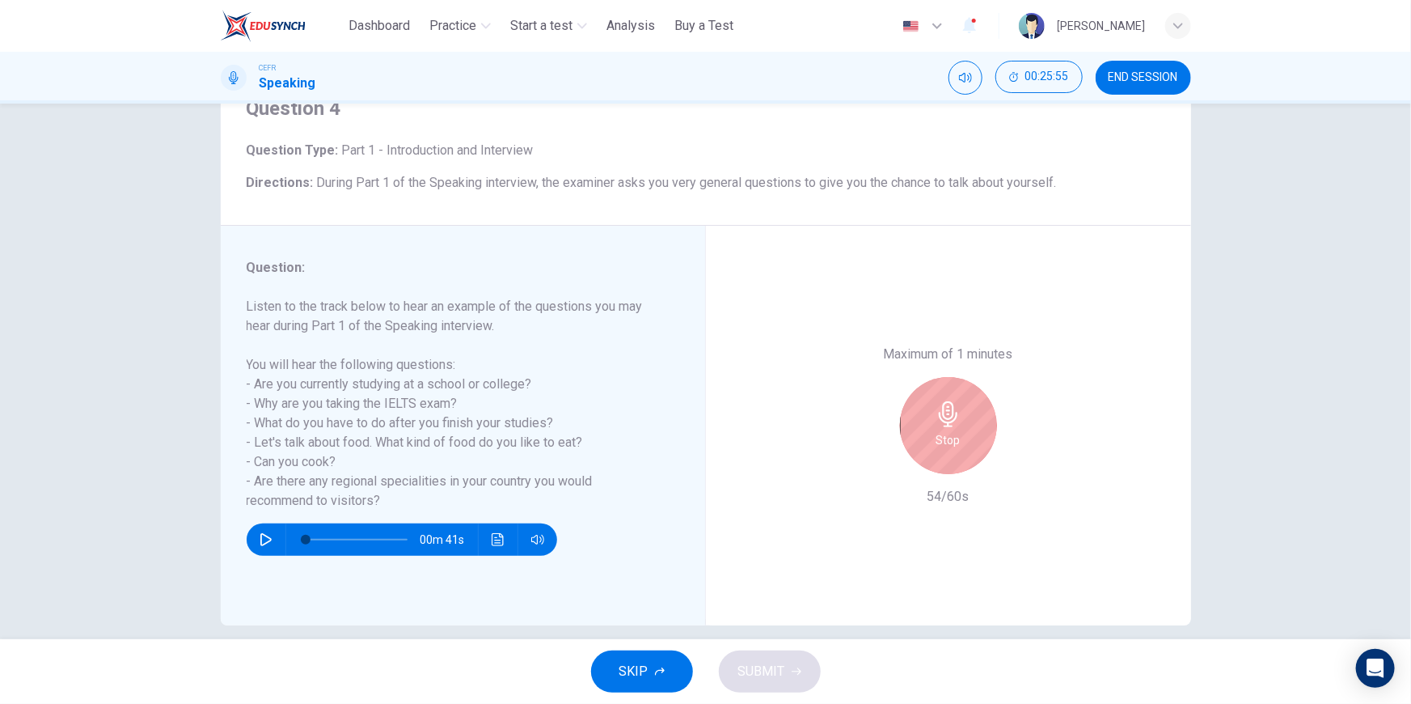
click at [962, 417] on div "Stop" at bounding box center [948, 425] width 97 height 97
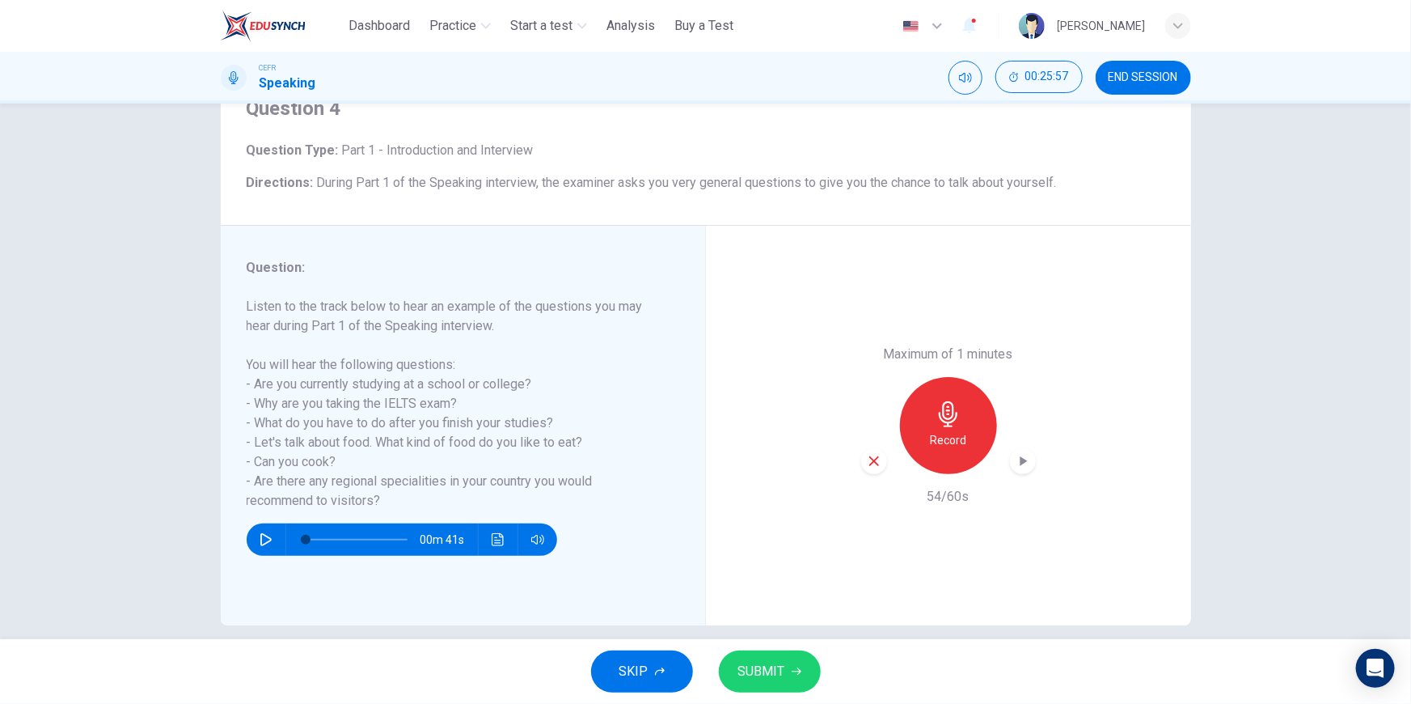
click at [1031, 460] on div "button" at bounding box center [1023, 461] width 26 height 26
click at [861, 466] on div "button" at bounding box center [874, 461] width 26 height 26
click at [968, 421] on div "Record" at bounding box center [948, 425] width 97 height 97
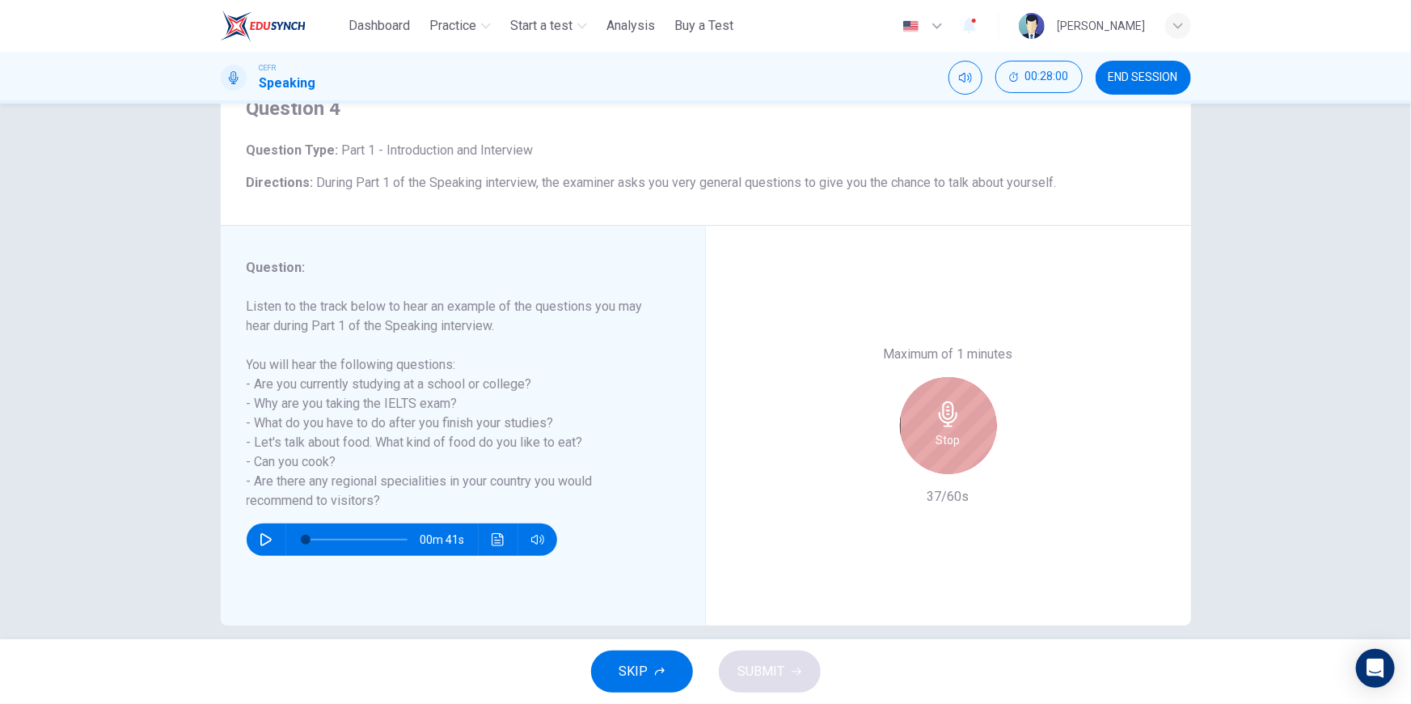
click at [968, 421] on div "Stop" at bounding box center [948, 425] width 97 height 97
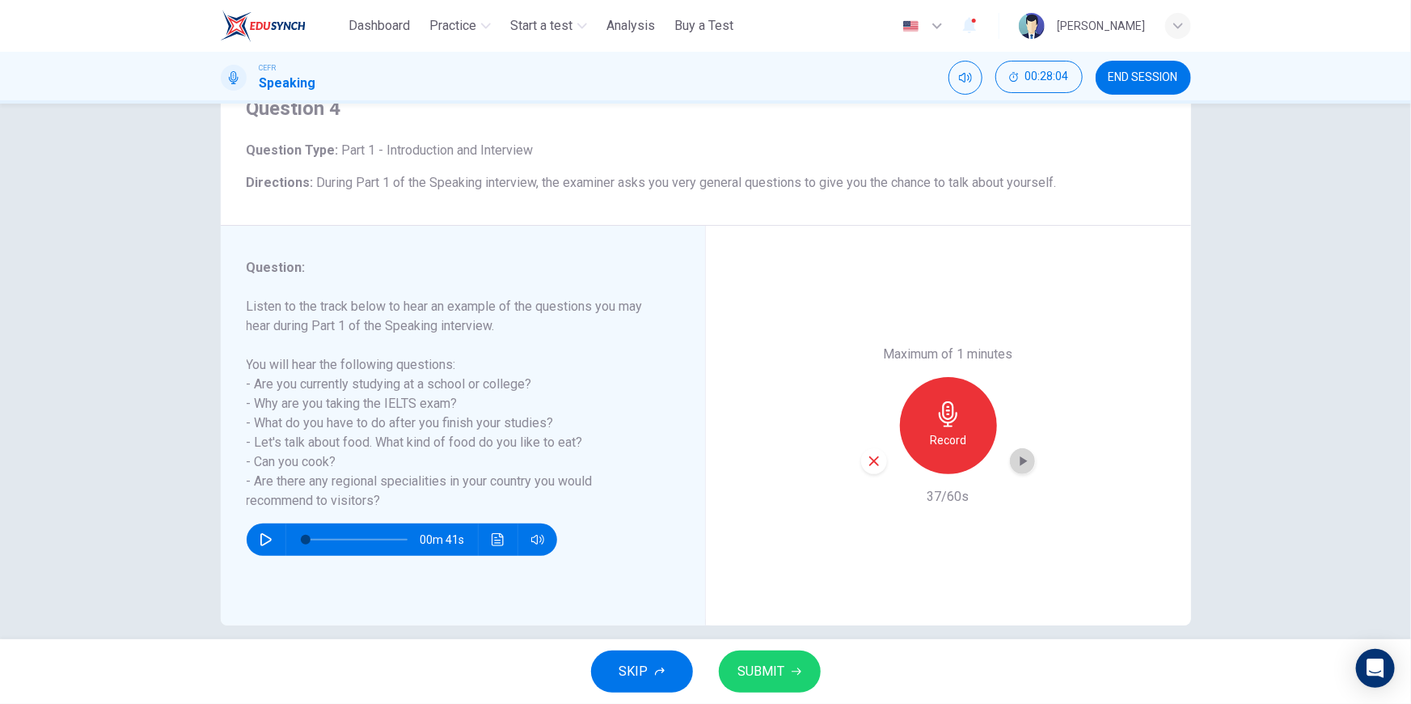
click at [1024, 462] on icon "button" at bounding box center [1023, 461] width 16 height 16
click at [1304, 425] on div "Question 4 Question Type : Part 1 - Introduction and Interview Directions : Dur…" at bounding box center [705, 371] width 1411 height 535
click at [873, 460] on icon "button" at bounding box center [874, 461] width 15 height 15
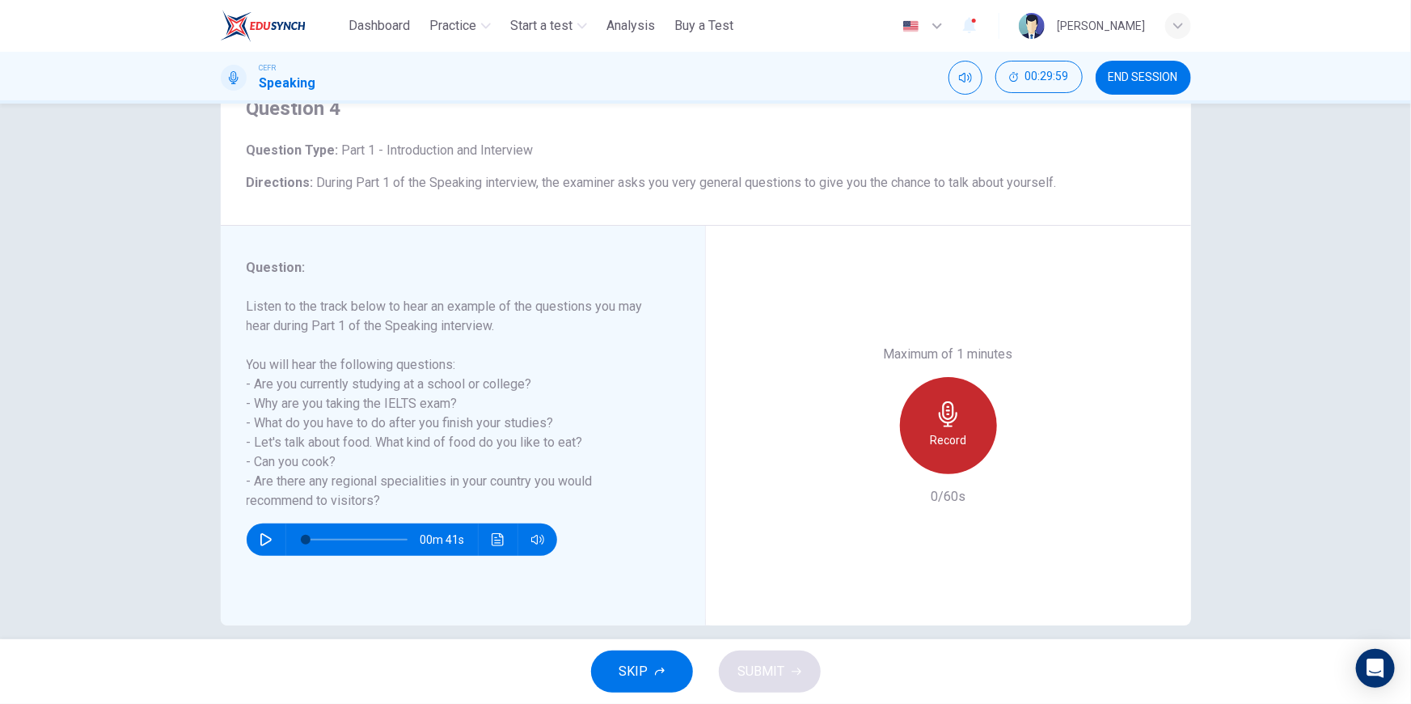
click at [952, 408] on icon "button" at bounding box center [949, 414] width 26 height 26
click at [950, 408] on icon "button" at bounding box center [949, 414] width 26 height 26
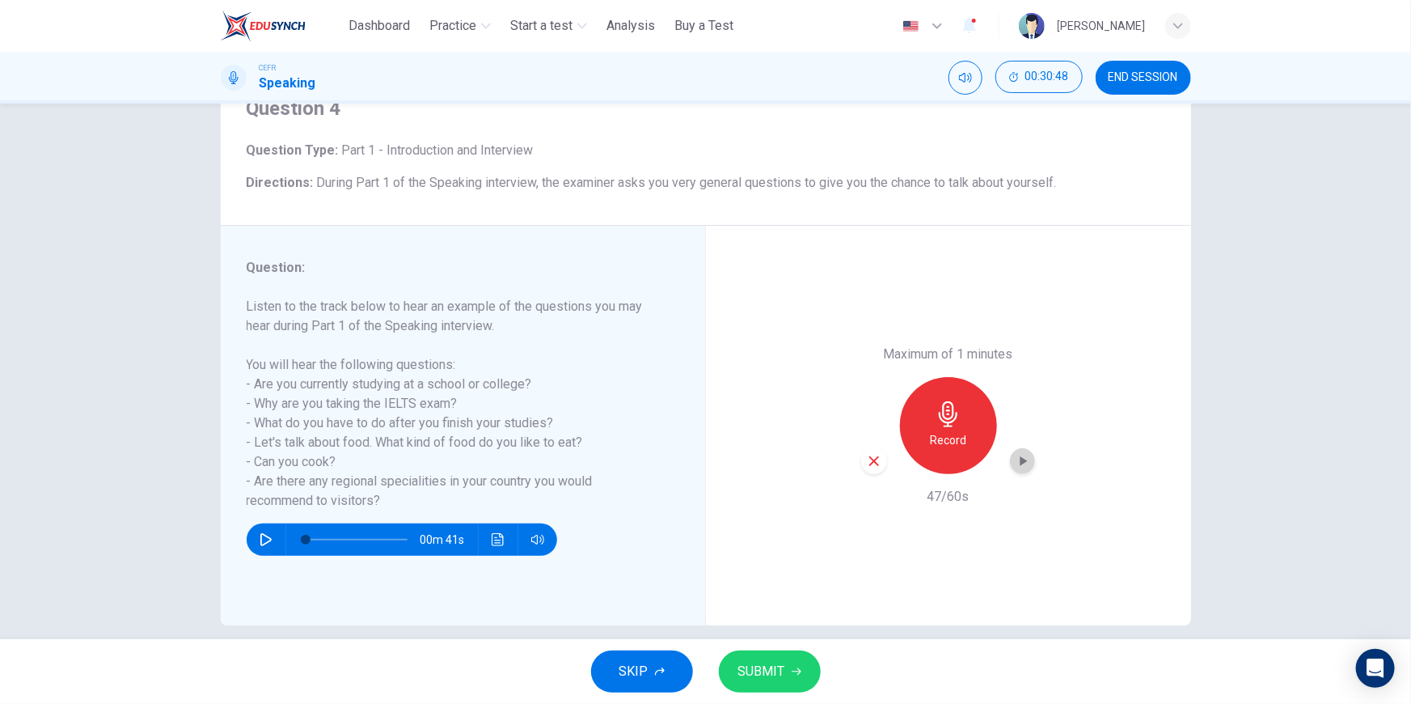
click at [1023, 455] on icon "button" at bounding box center [1023, 461] width 16 height 16
click at [871, 463] on icon "button" at bounding box center [874, 461] width 15 height 15
click at [938, 392] on div "Record" at bounding box center [948, 425] width 97 height 97
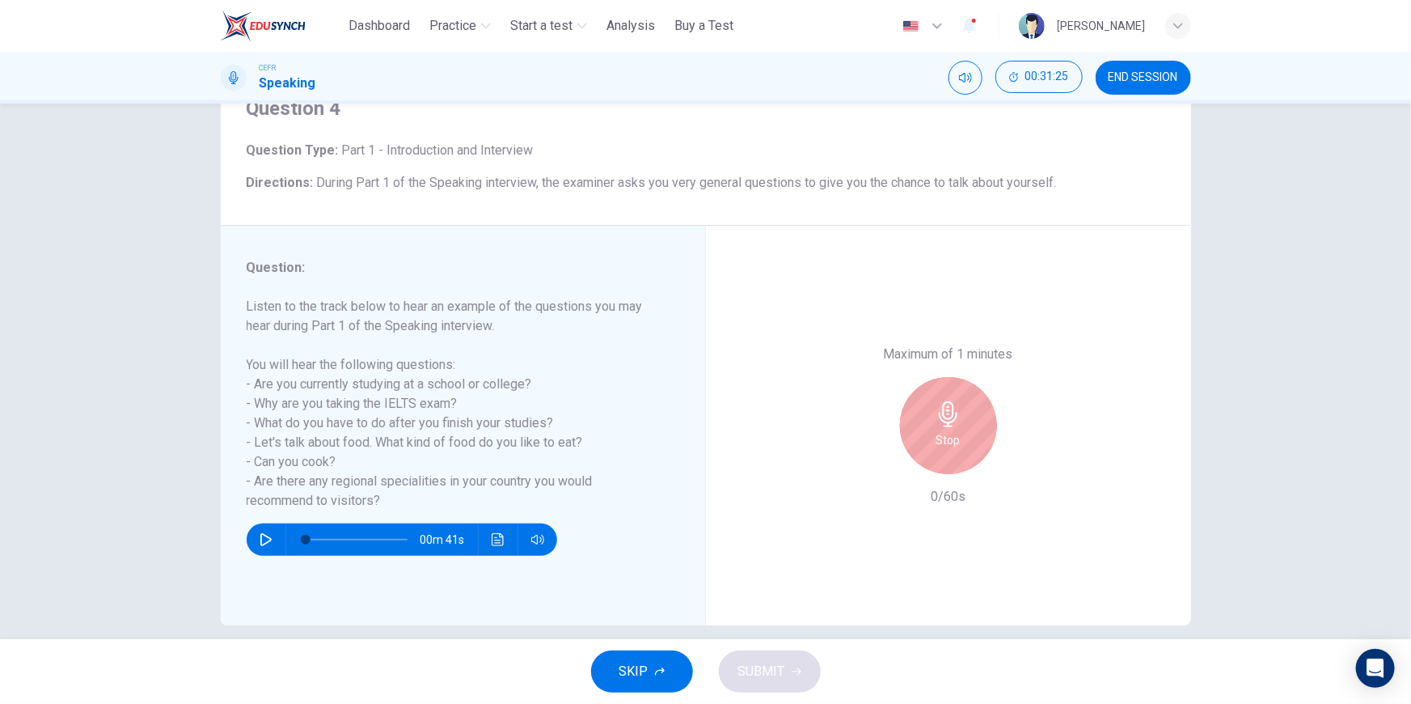
click at [943, 396] on div "Stop" at bounding box center [948, 425] width 97 height 97
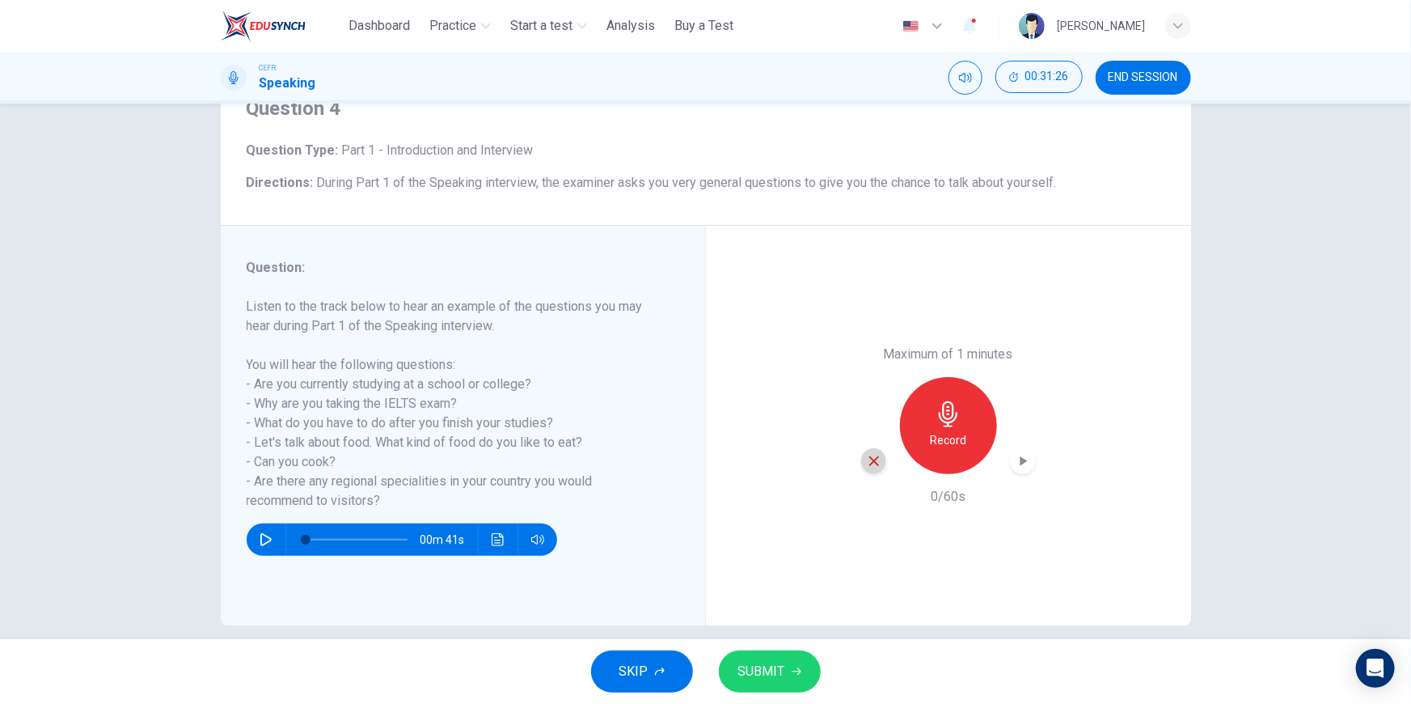
click at [869, 456] on icon "button" at bounding box center [874, 461] width 15 height 15
click at [954, 434] on h6 "Record" at bounding box center [948, 439] width 36 height 19
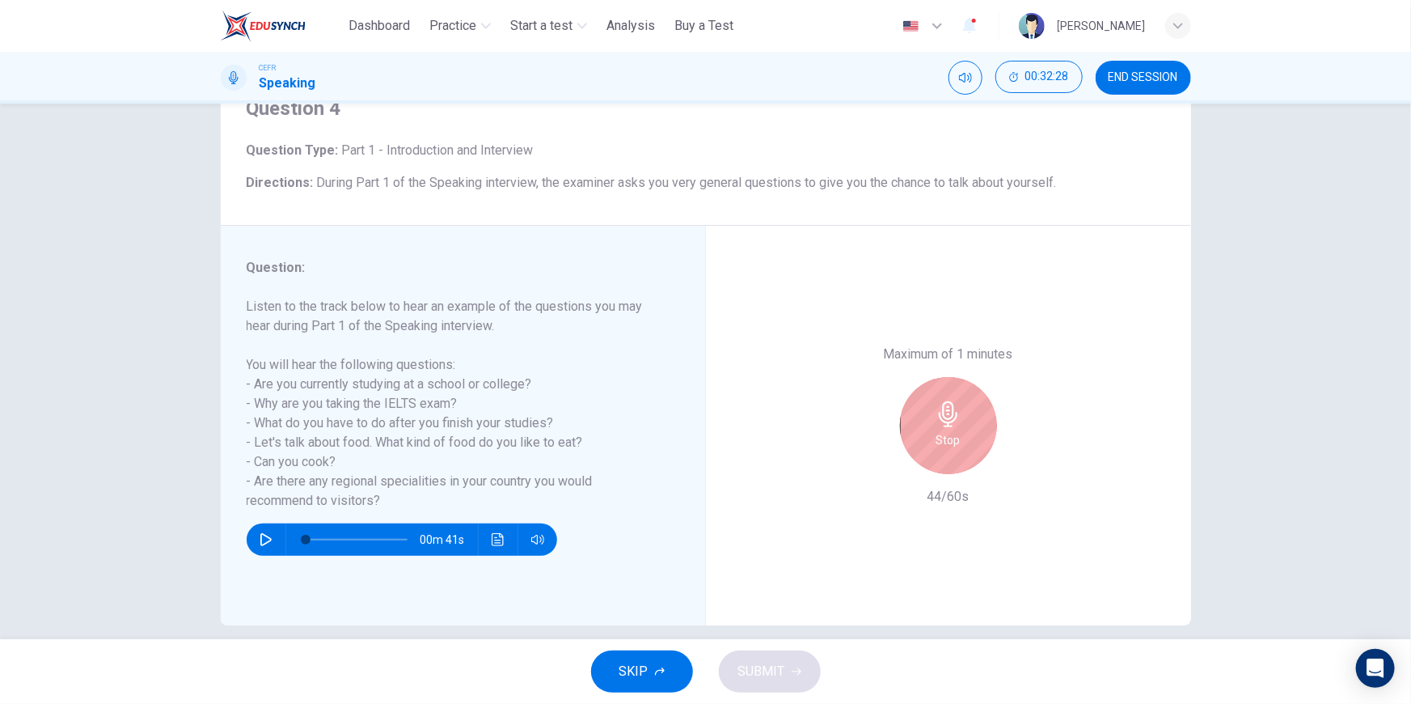
click at [954, 434] on h6 "Stop" at bounding box center [949, 439] width 24 height 19
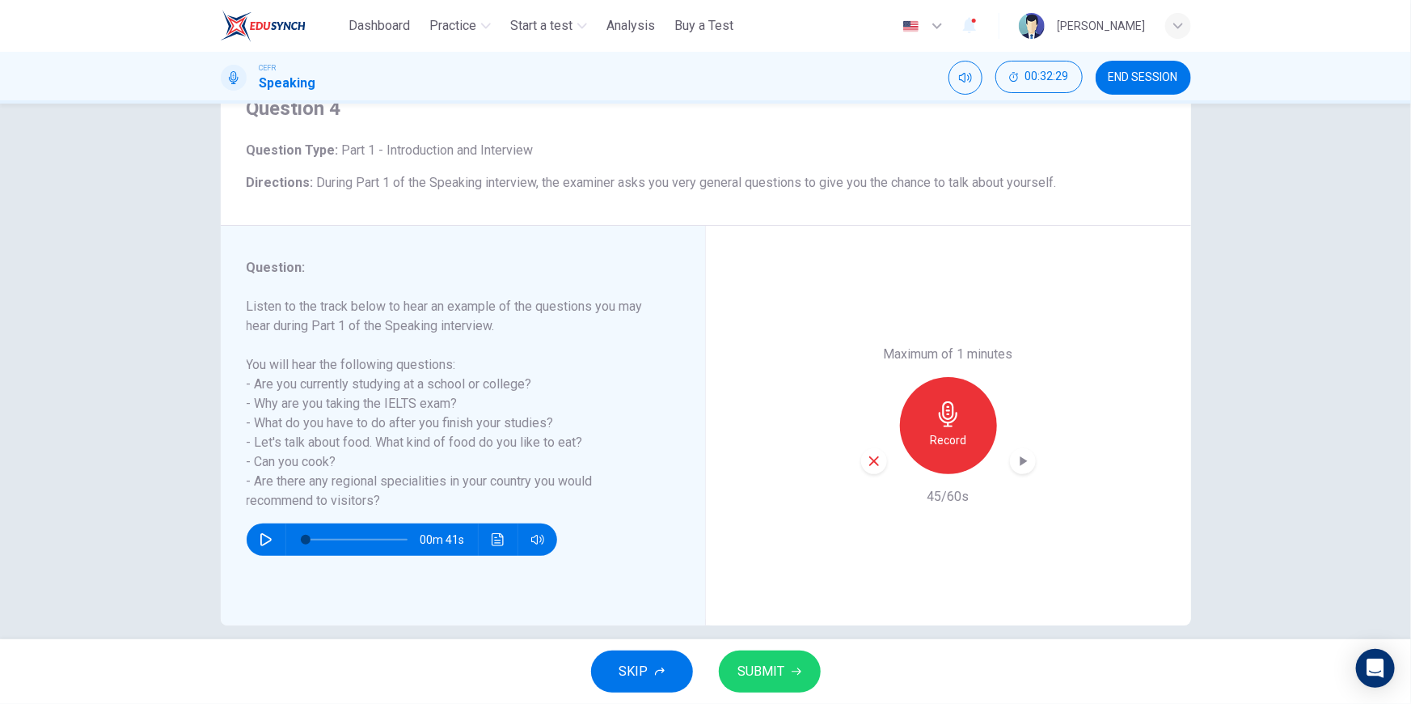
click at [1016, 463] on icon "button" at bounding box center [1023, 461] width 16 height 16
click at [1016, 462] on icon "button" at bounding box center [1023, 461] width 16 height 16
click at [1240, 315] on div "Question 4 Question Type : Part 1 - Introduction and Interview Directions : Dur…" at bounding box center [705, 371] width 1411 height 535
click at [788, 664] on button "SUBMIT" at bounding box center [770, 671] width 102 height 42
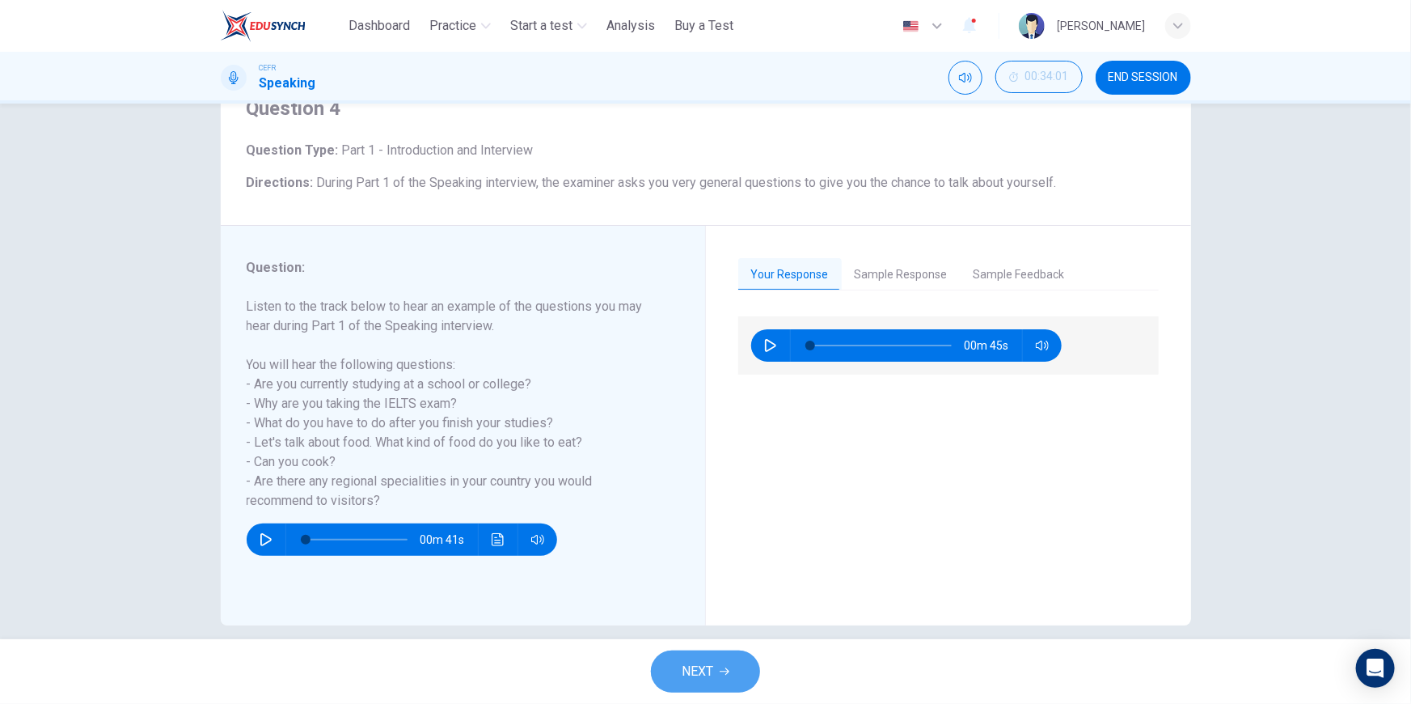
click at [735, 668] on button "NEXT" at bounding box center [705, 671] width 109 height 42
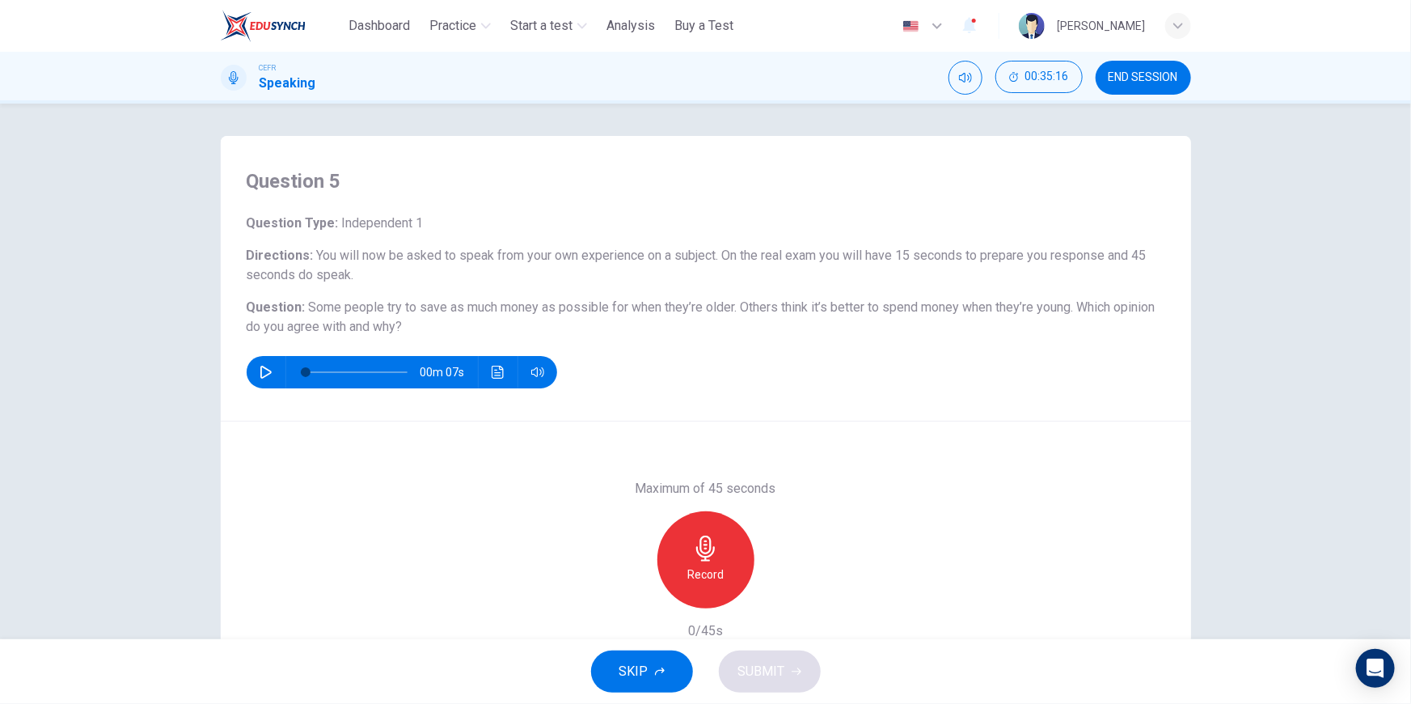
click at [711, 546] on icon "button" at bounding box center [706, 548] width 26 height 26
click at [725, 559] on div "Stop" at bounding box center [706, 559] width 97 height 97
click at [624, 595] on icon "button" at bounding box center [631, 595] width 15 height 15
click at [706, 558] on icon "button" at bounding box center [706, 548] width 26 height 26
click at [777, 598] on icon "button" at bounding box center [780, 595] width 7 height 10
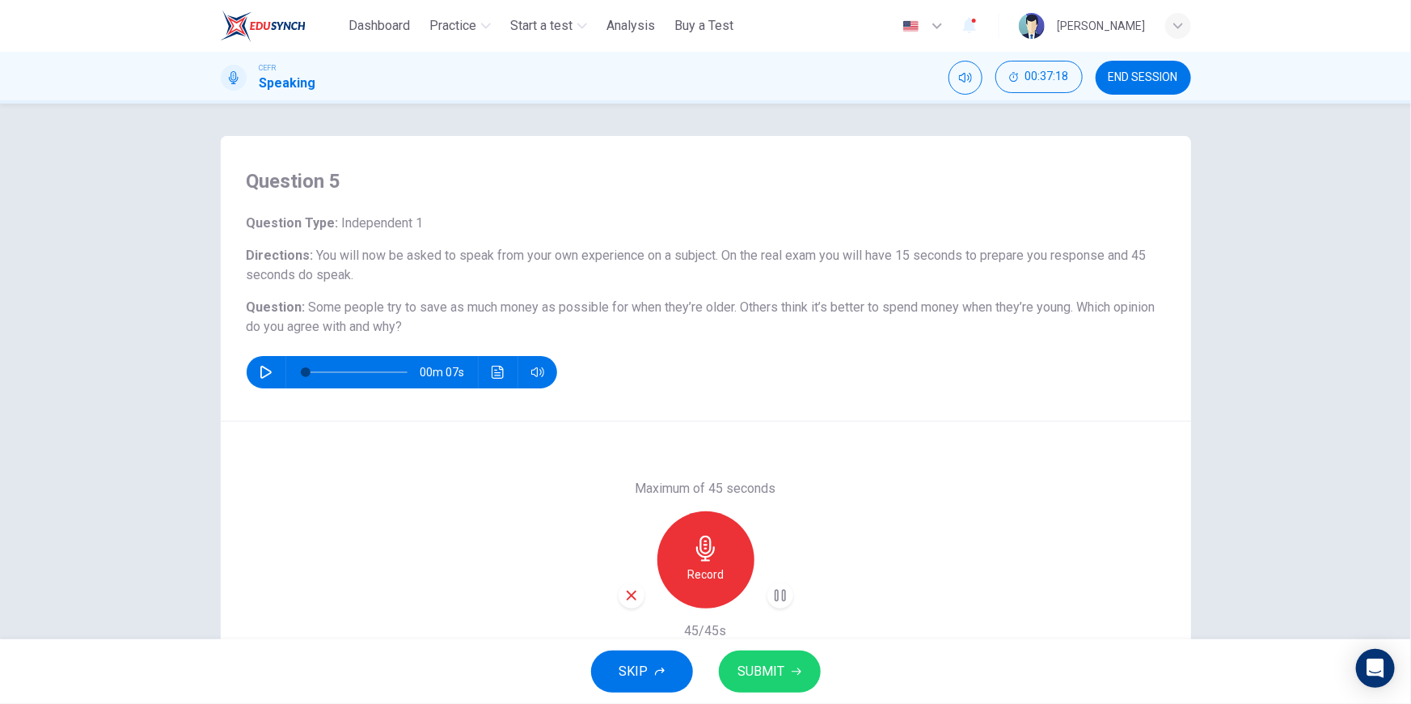
click at [632, 599] on icon "button" at bounding box center [631, 595] width 15 height 15
click at [1240, 429] on div "Question 5 Question Type : Independent 1 Directions : You will now be asked to …" at bounding box center [705, 371] width 1411 height 535
